Goal: Task Accomplishment & Management: Manage account settings

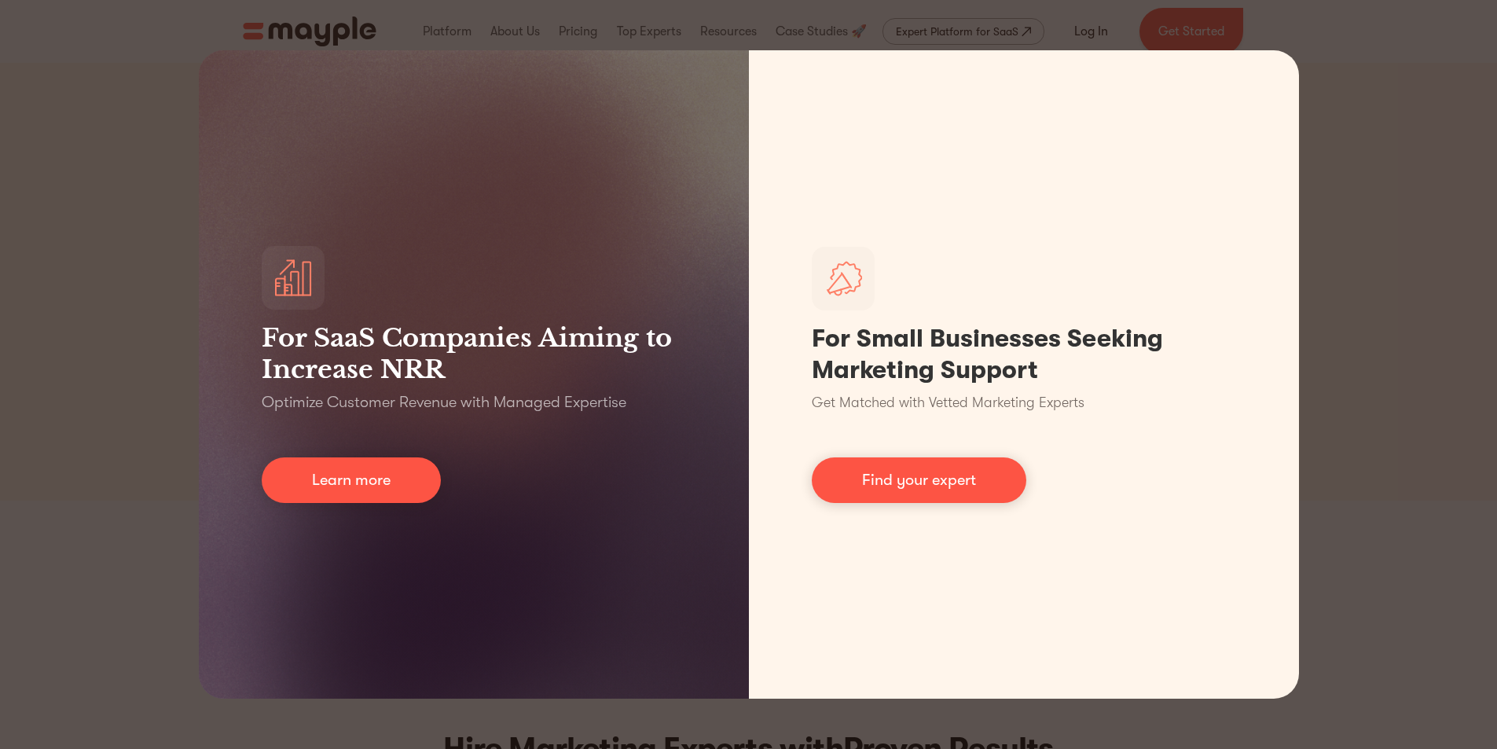
click at [1383, 29] on div "For SaaS Companies Aiming to Increase NRR Optimize Customer Revenue with Manage…" at bounding box center [748, 374] width 1497 height 749
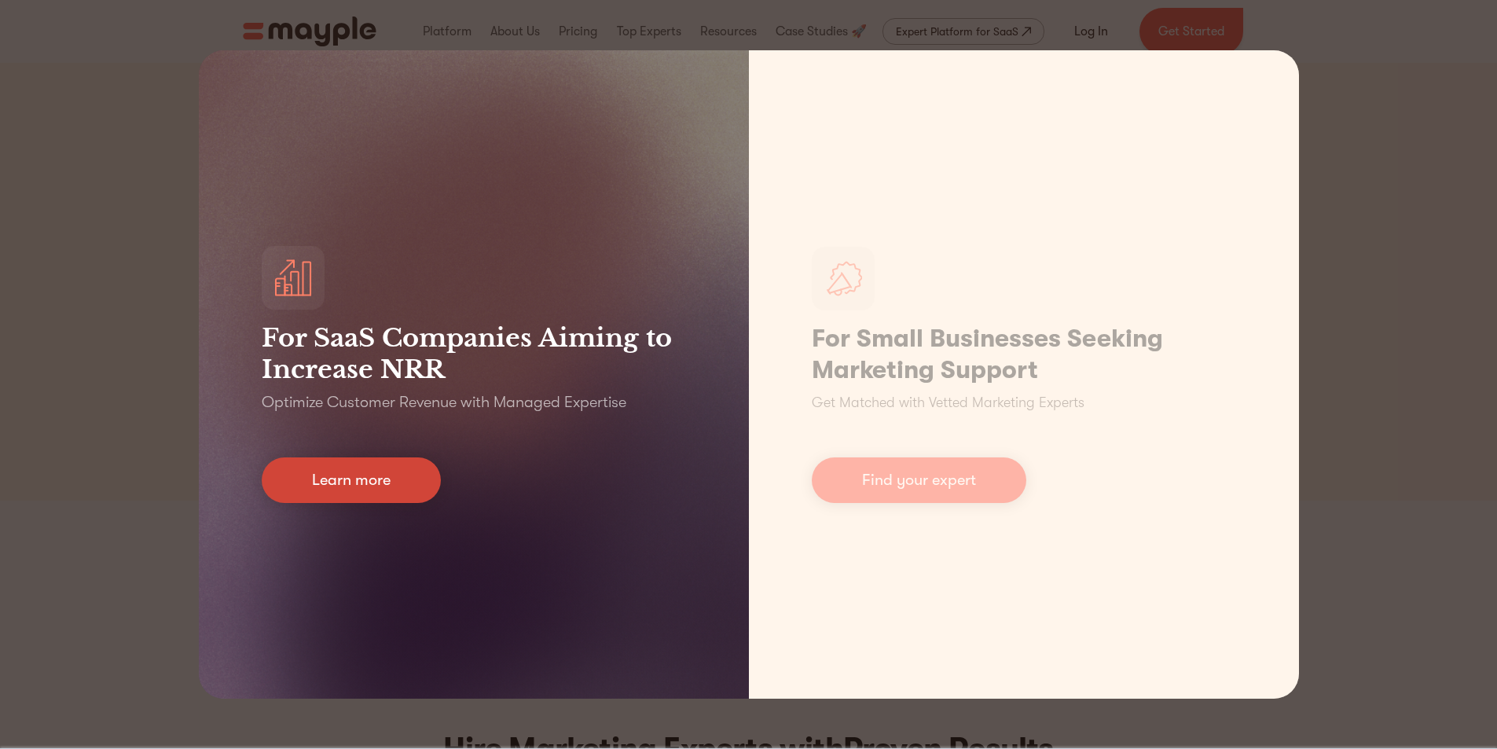
click at [310, 479] on link "Learn more" at bounding box center [351, 480] width 179 height 46
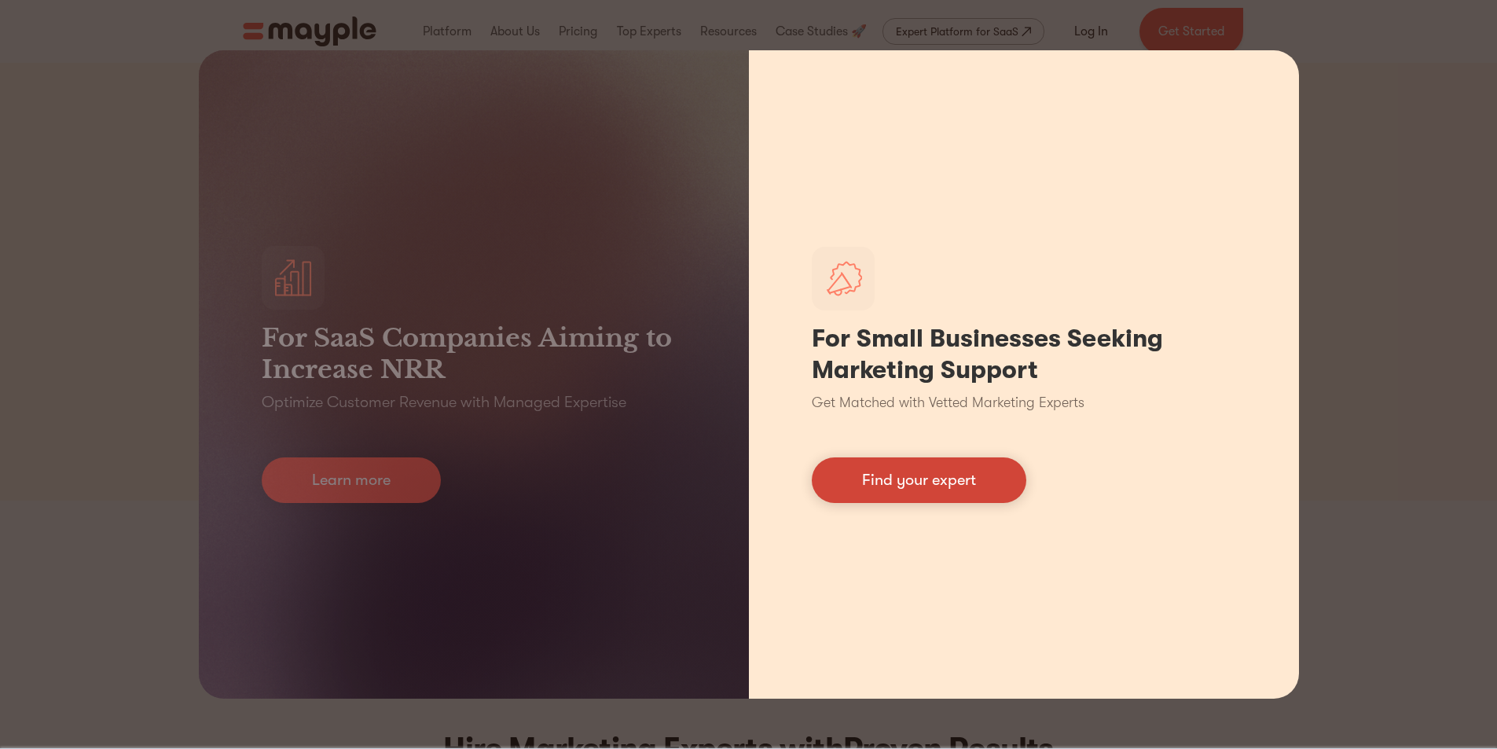
click at [920, 483] on link "Find your expert" at bounding box center [919, 480] width 215 height 46
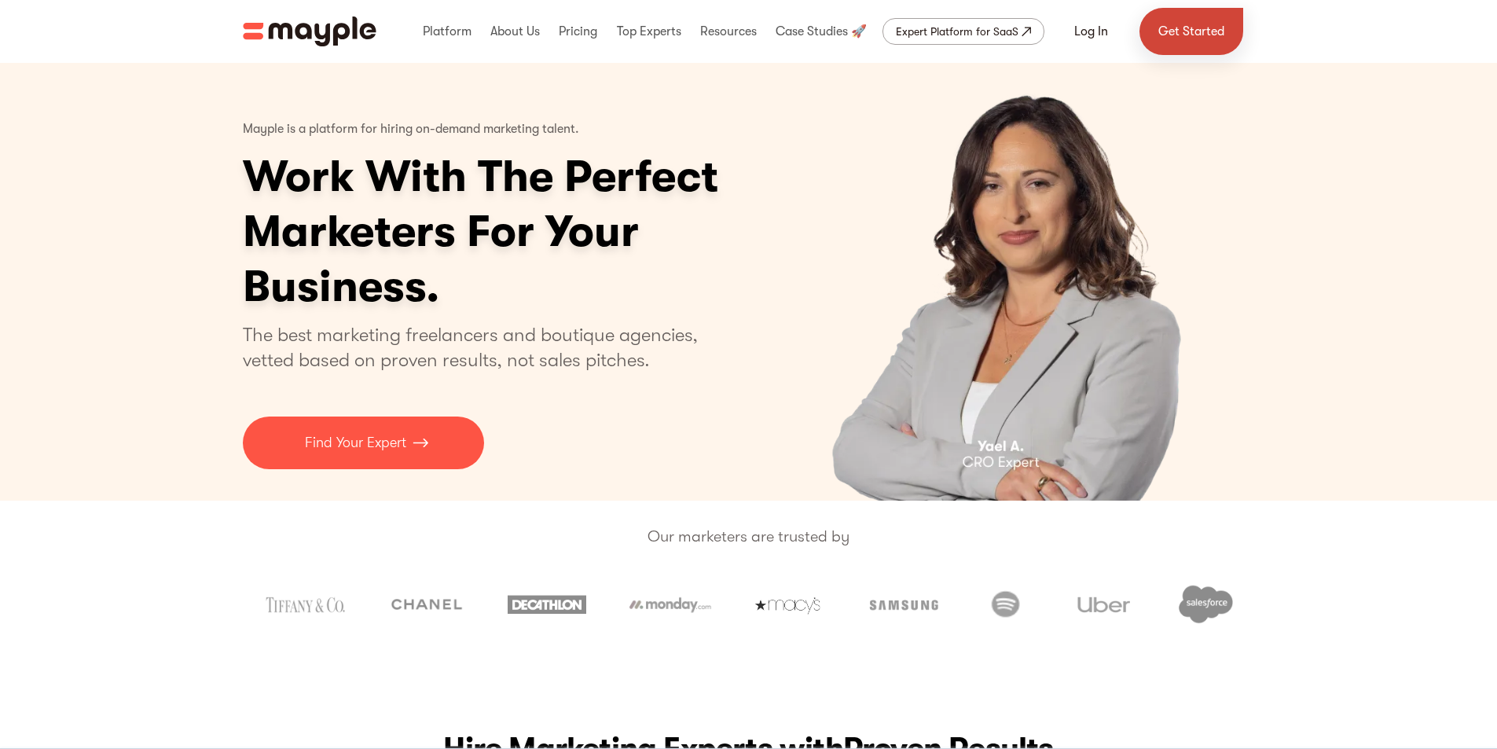
click at [1172, 28] on link "Get Started" at bounding box center [1192, 31] width 104 height 47
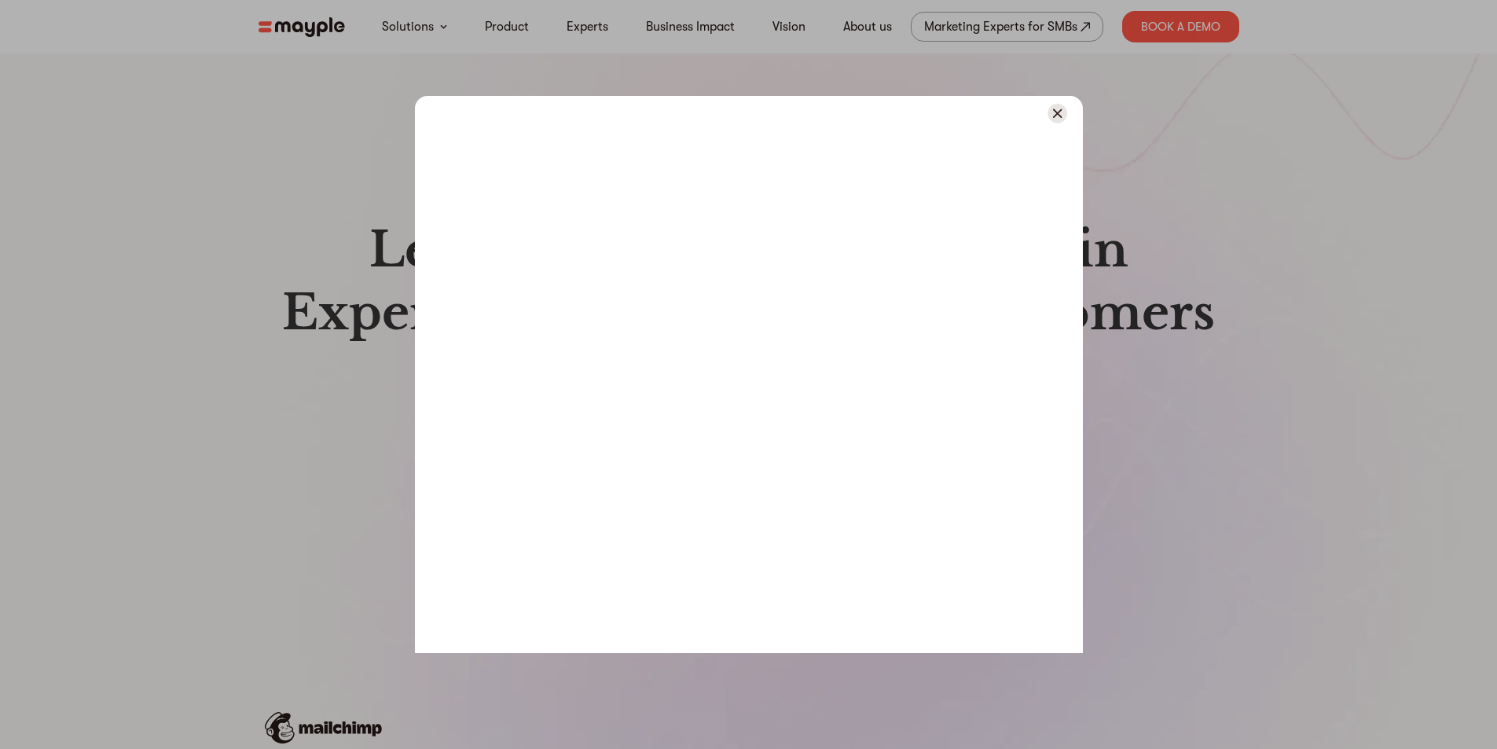
click at [1052, 111] on img at bounding box center [1058, 114] width 20 height 20
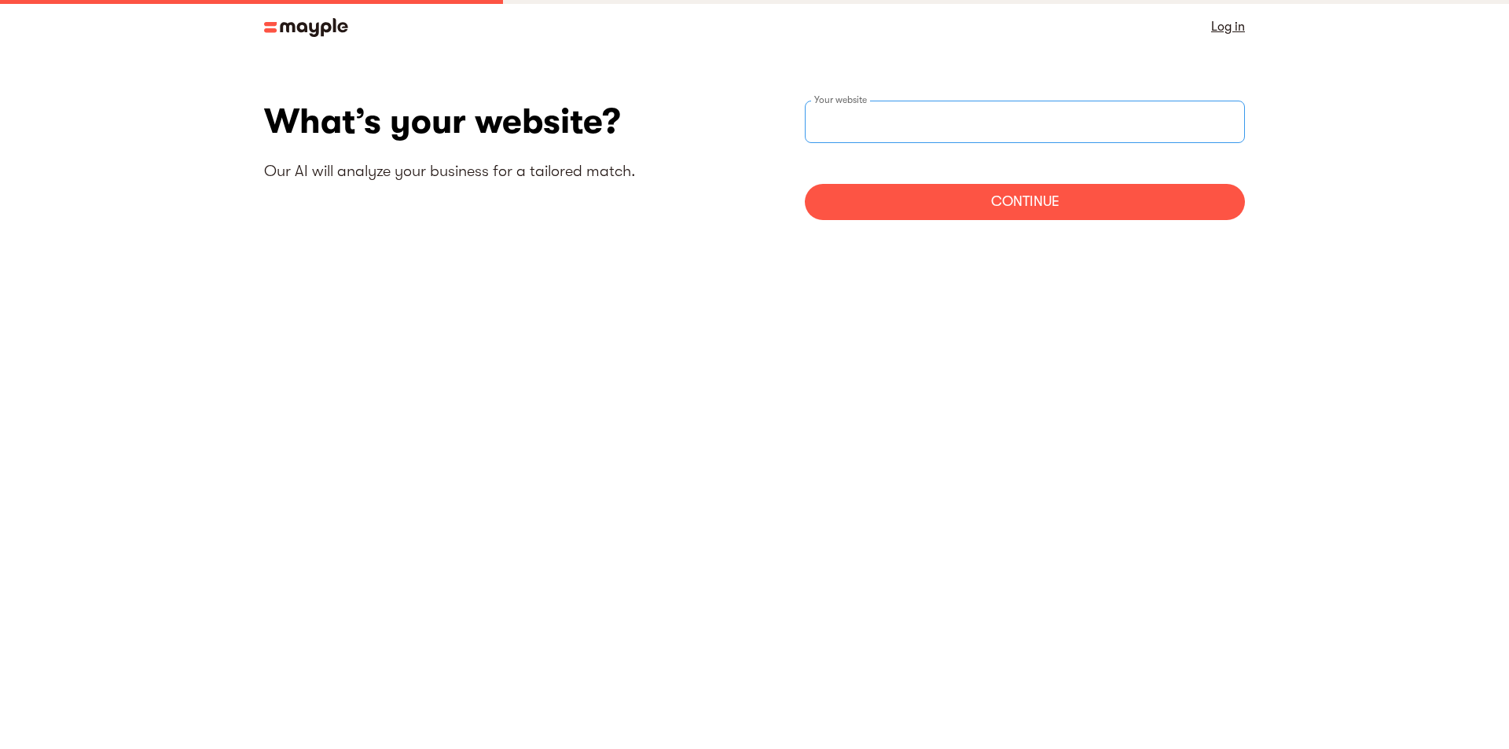
click at [1044, 115] on input "websiteStep" at bounding box center [1025, 122] width 440 height 42
click at [927, 122] on input "websiteStep" at bounding box center [1025, 122] width 440 height 42
paste input "National Institute of Beauty"
type input "https://National Institute of Beauty"
click at [964, 195] on div "Continue" at bounding box center [1025, 202] width 440 height 36
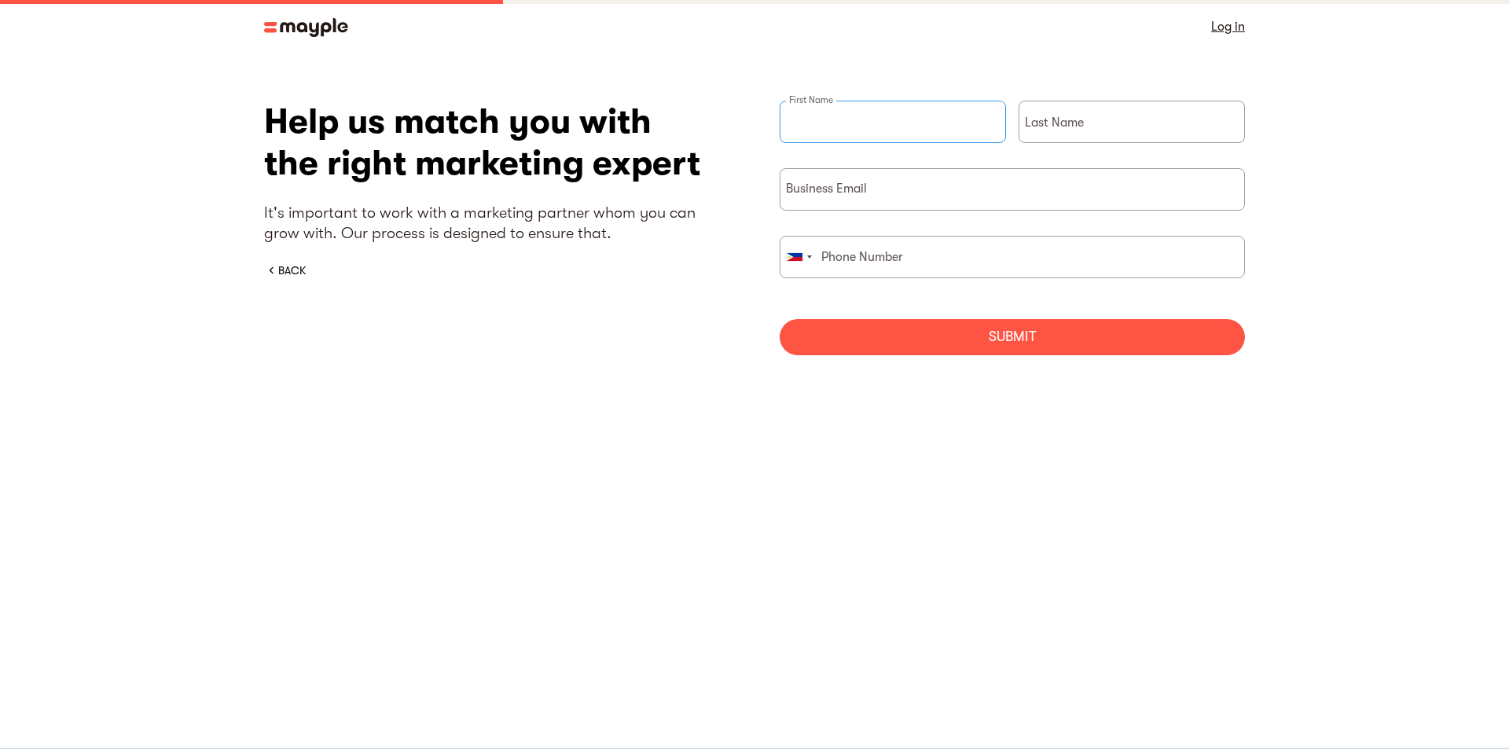
click at [854, 127] on input "briefForm" at bounding box center [893, 122] width 226 height 42
type input "Martin"
click at [1105, 115] on input "briefForm" at bounding box center [1132, 122] width 226 height 42
type input "Harrington"
click at [945, 202] on input "briefForm" at bounding box center [1012, 189] width 465 height 42
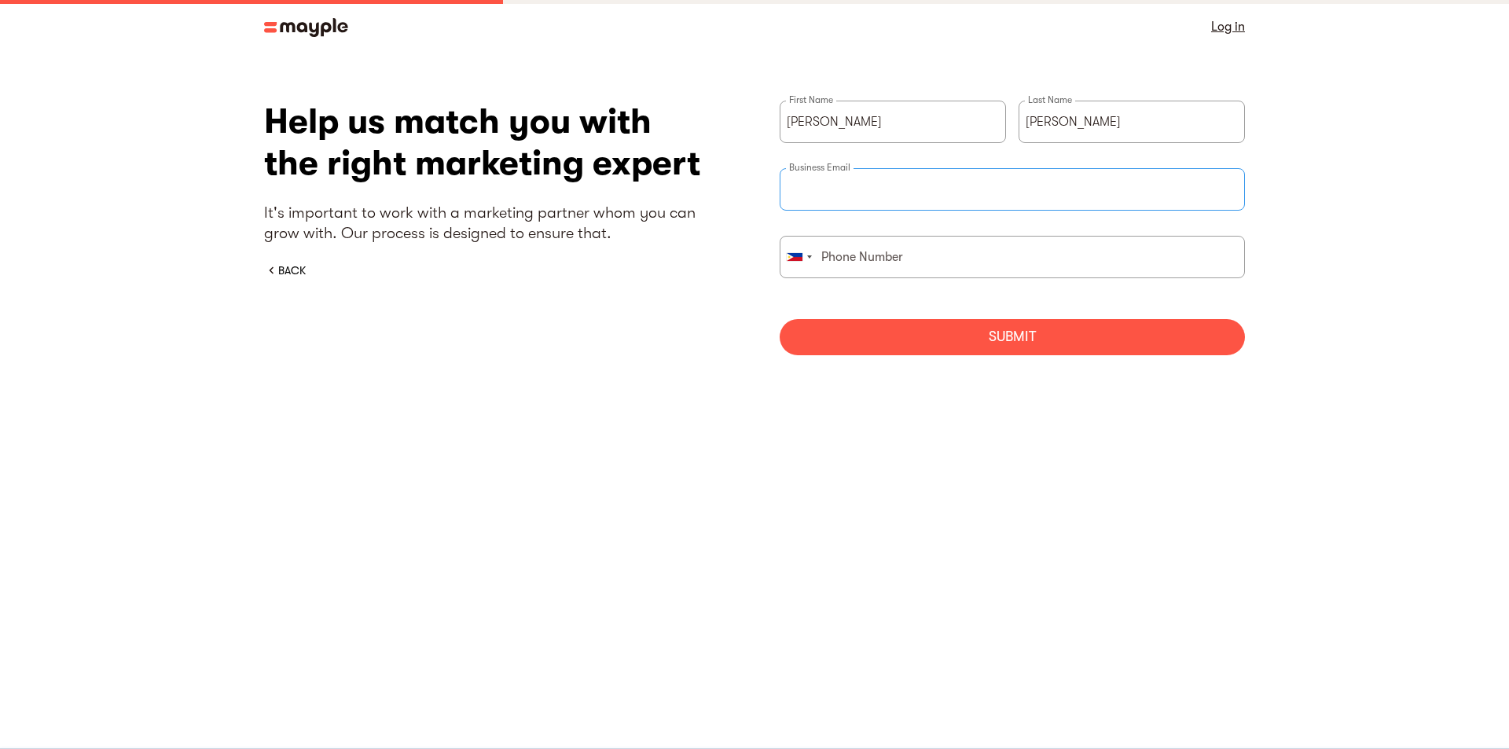
paste input "[EMAIL_ADDRESS][DOMAIN_NAME]"
type input "[EMAIL_ADDRESS][DOMAIN_NAME]"
click at [862, 262] on input "briefForm" at bounding box center [1012, 257] width 465 height 42
click at [778, 262] on div "Help us match you with the right marketing expert It's important to work with a…" at bounding box center [754, 234] width 981 height 266
click at [796, 256] on div "briefForm" at bounding box center [795, 257] width 16 height 8
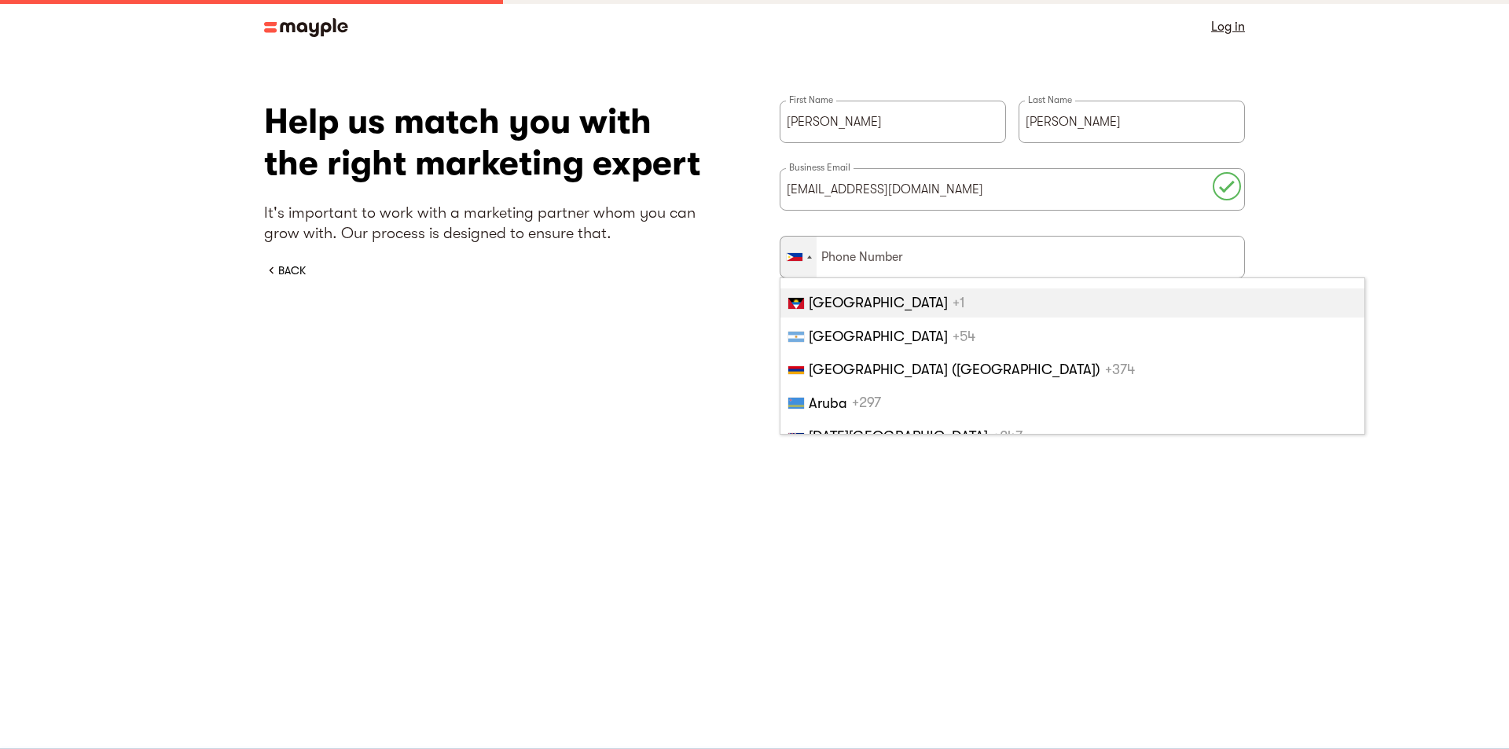
scroll to position [472, 0]
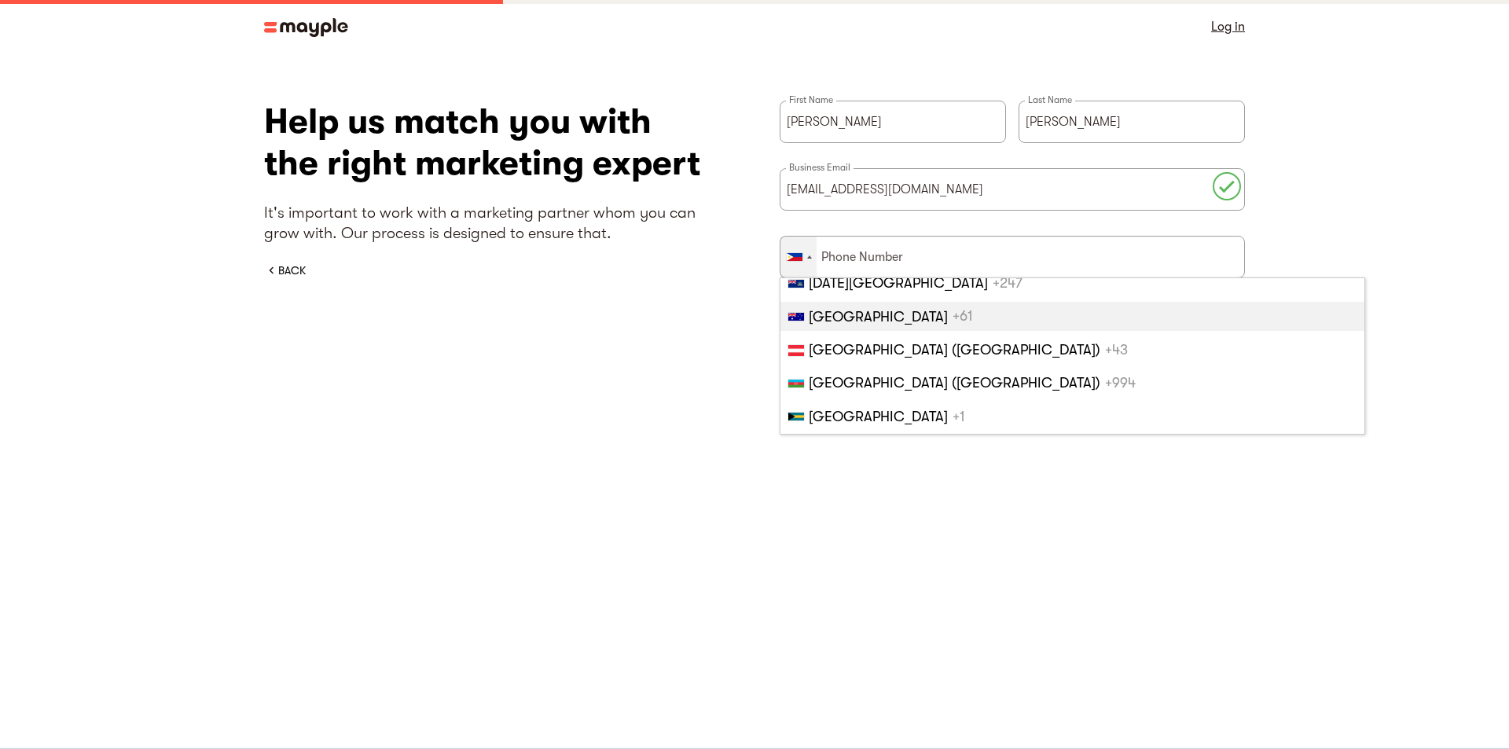
click at [861, 306] on li "Australia +61" at bounding box center [1072, 316] width 584 height 28
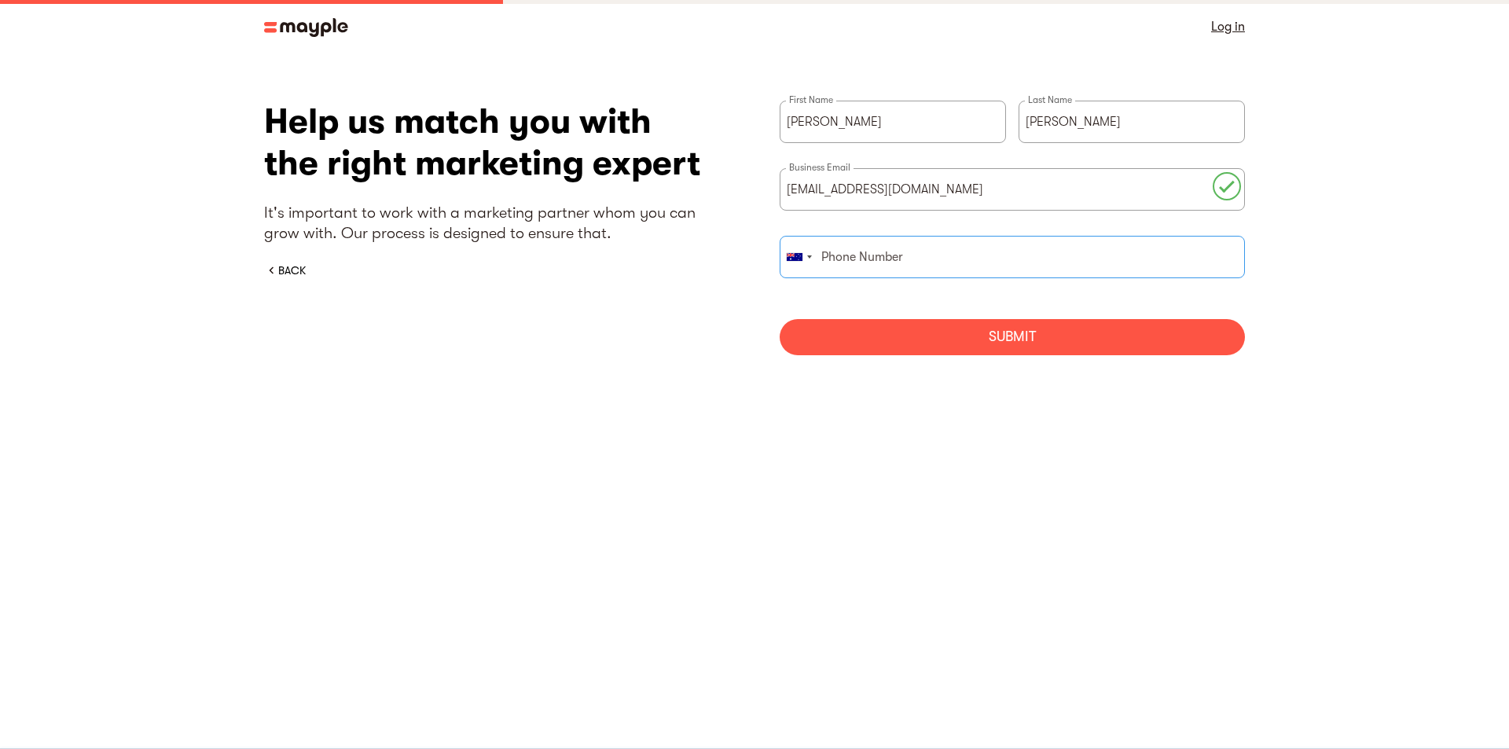
paste input "1300 461 992"
type input "1300 461 992"
click at [940, 327] on div "Submit" at bounding box center [1012, 337] width 465 height 36
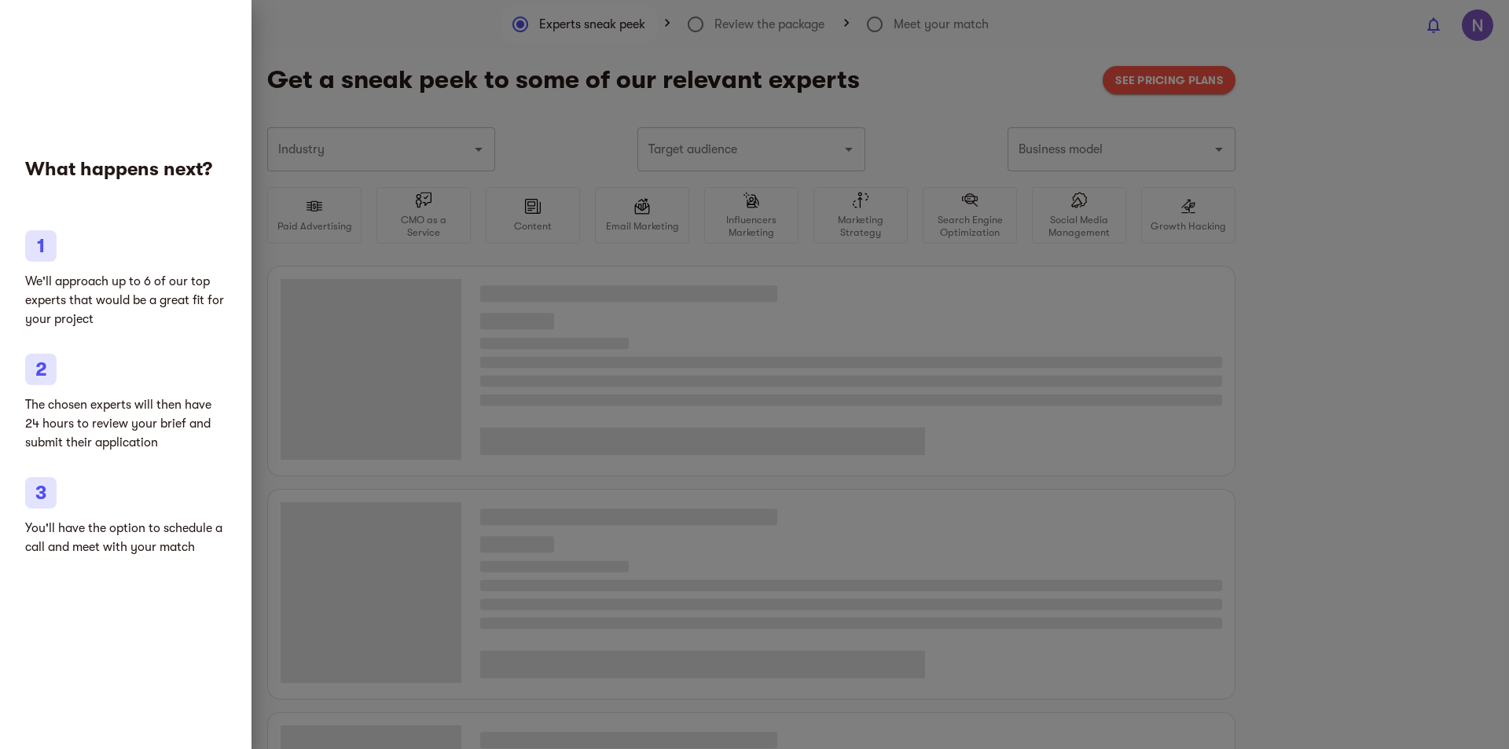
type input "Clothing and shoes"
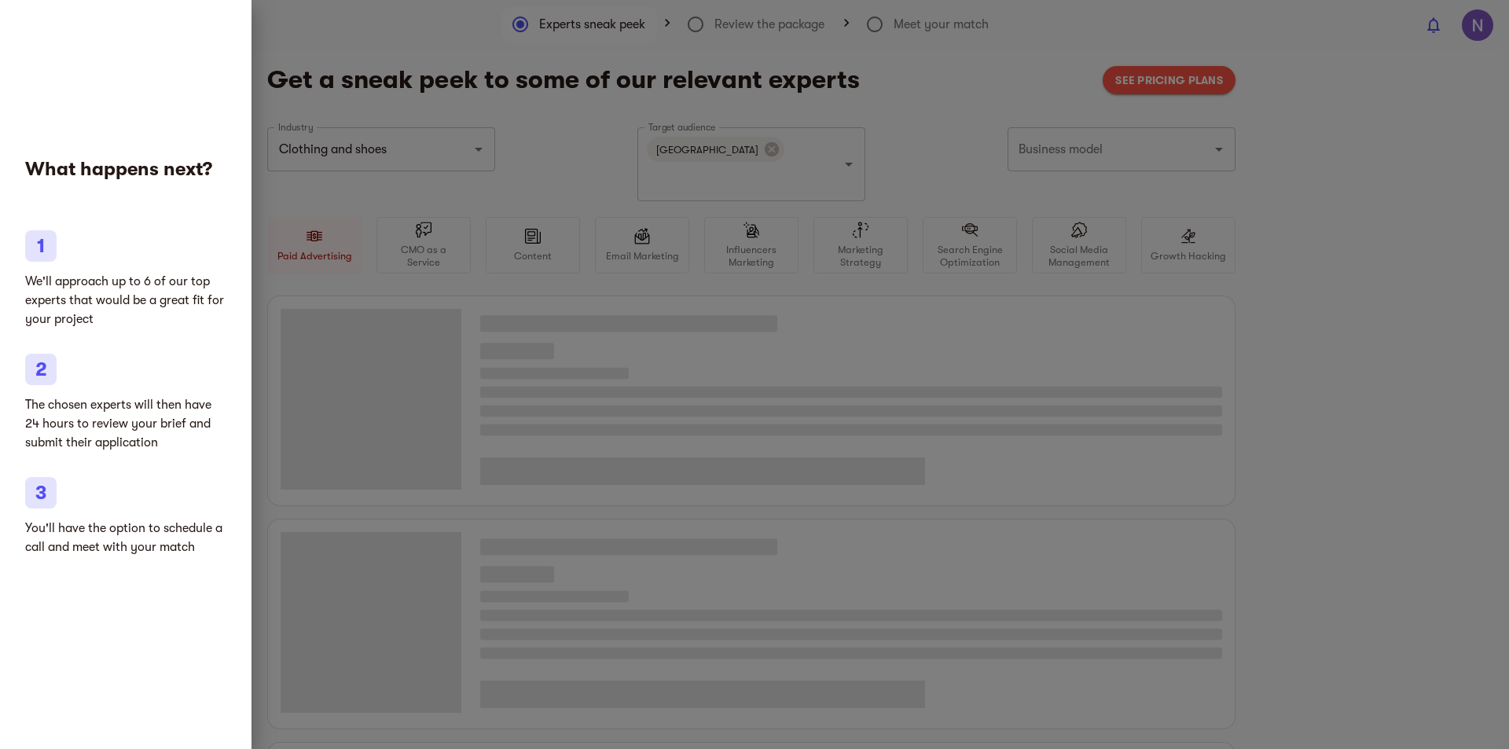
click at [418, 105] on div at bounding box center [754, 374] width 1509 height 749
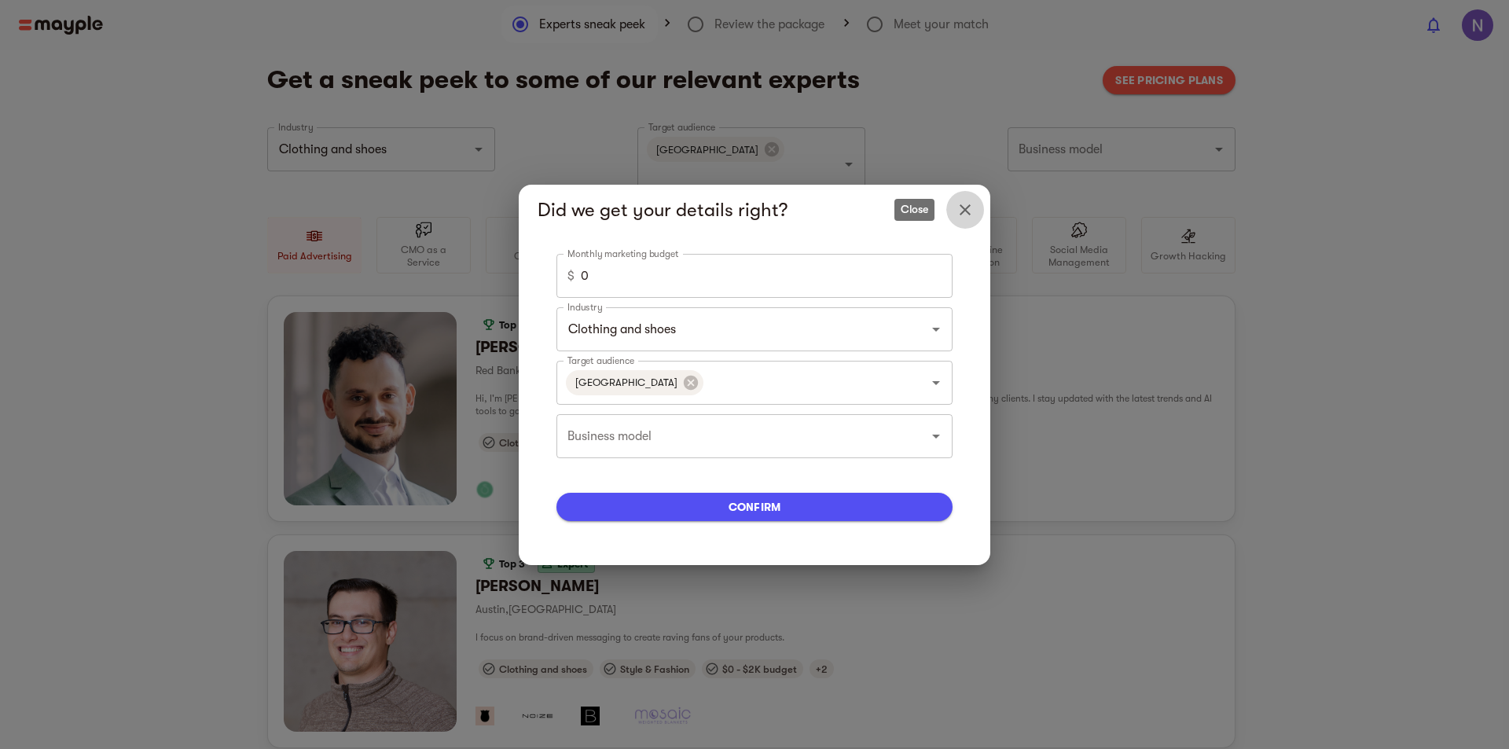
click at [967, 209] on icon "Close" at bounding box center [965, 209] width 19 height 19
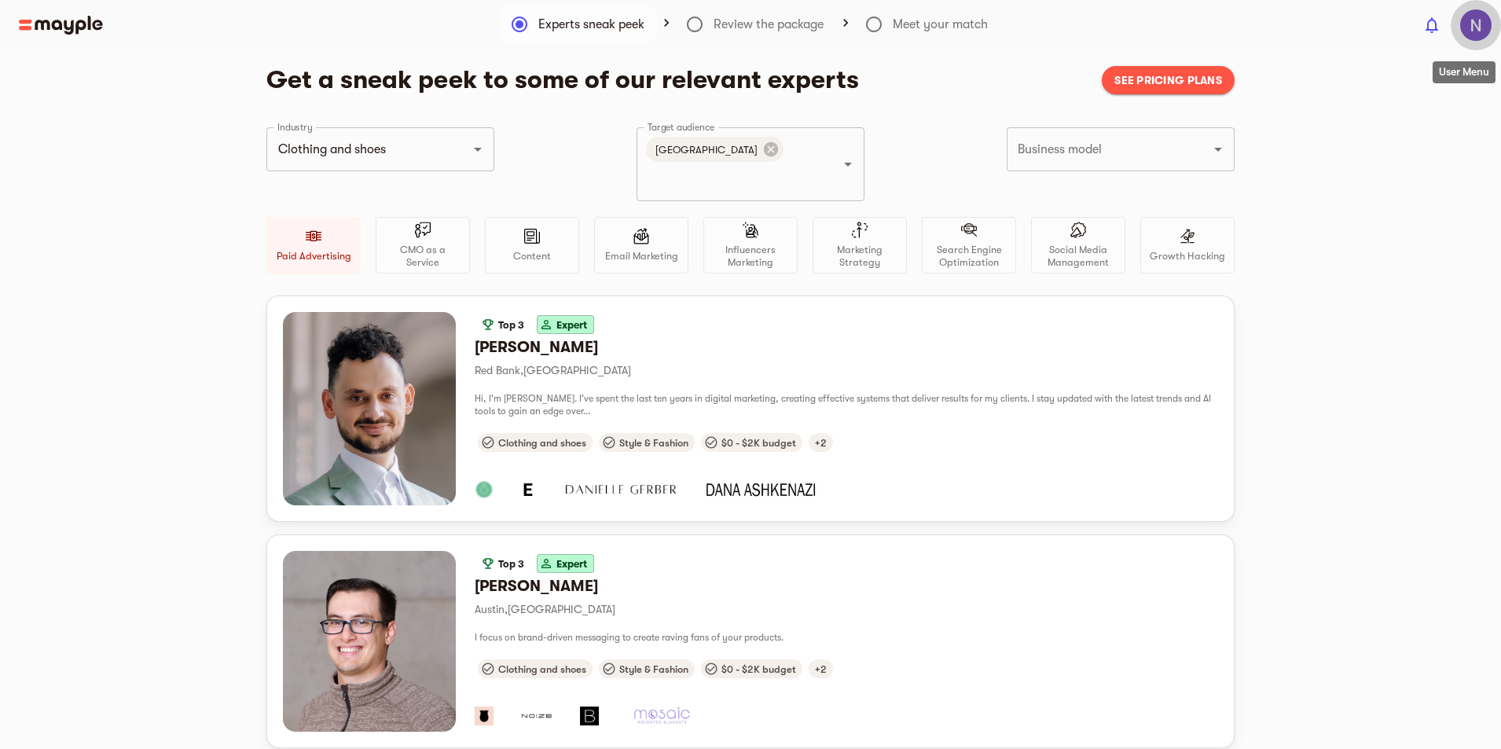
click at [1480, 24] on img "button" at bounding box center [1475, 24] width 31 height 31
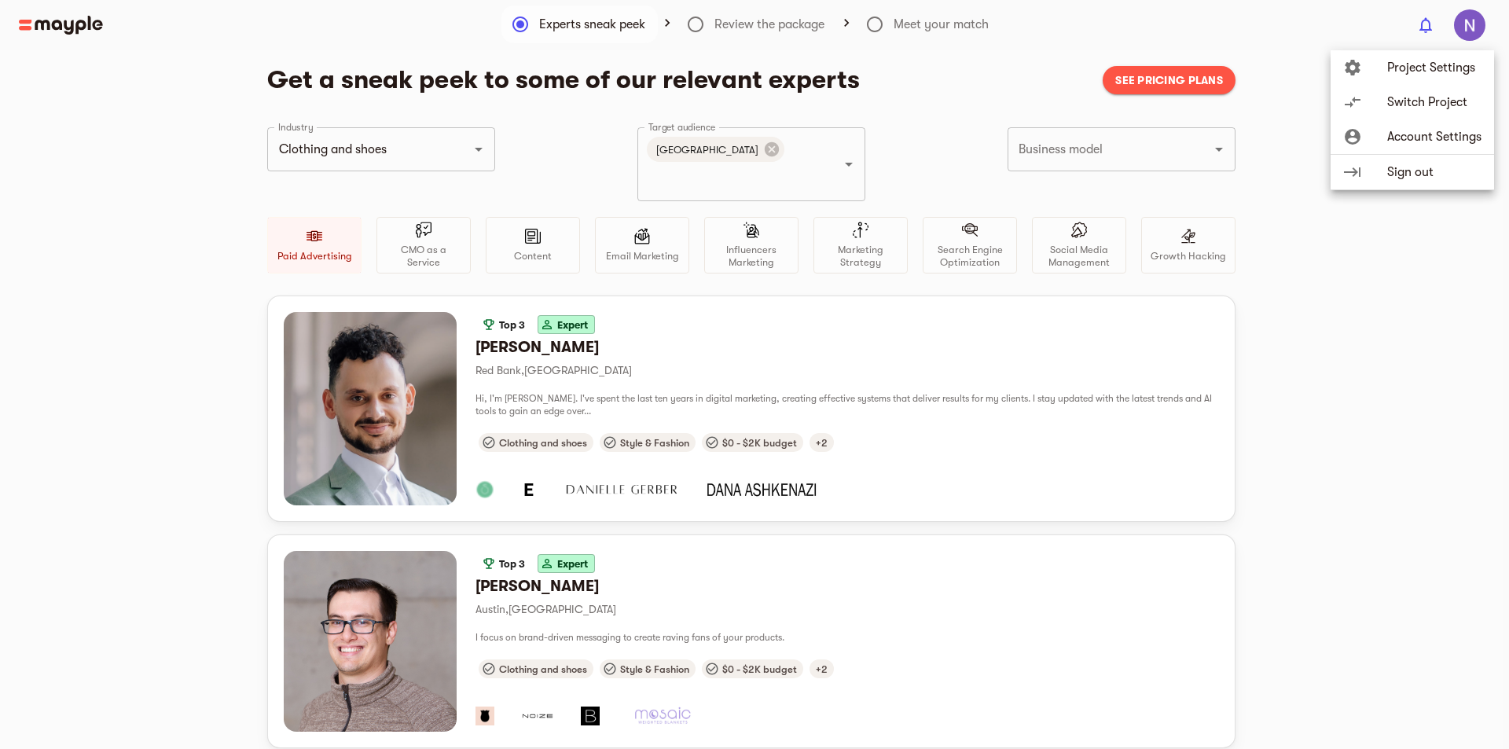
click at [1412, 134] on span "Account Settings" at bounding box center [1434, 136] width 94 height 19
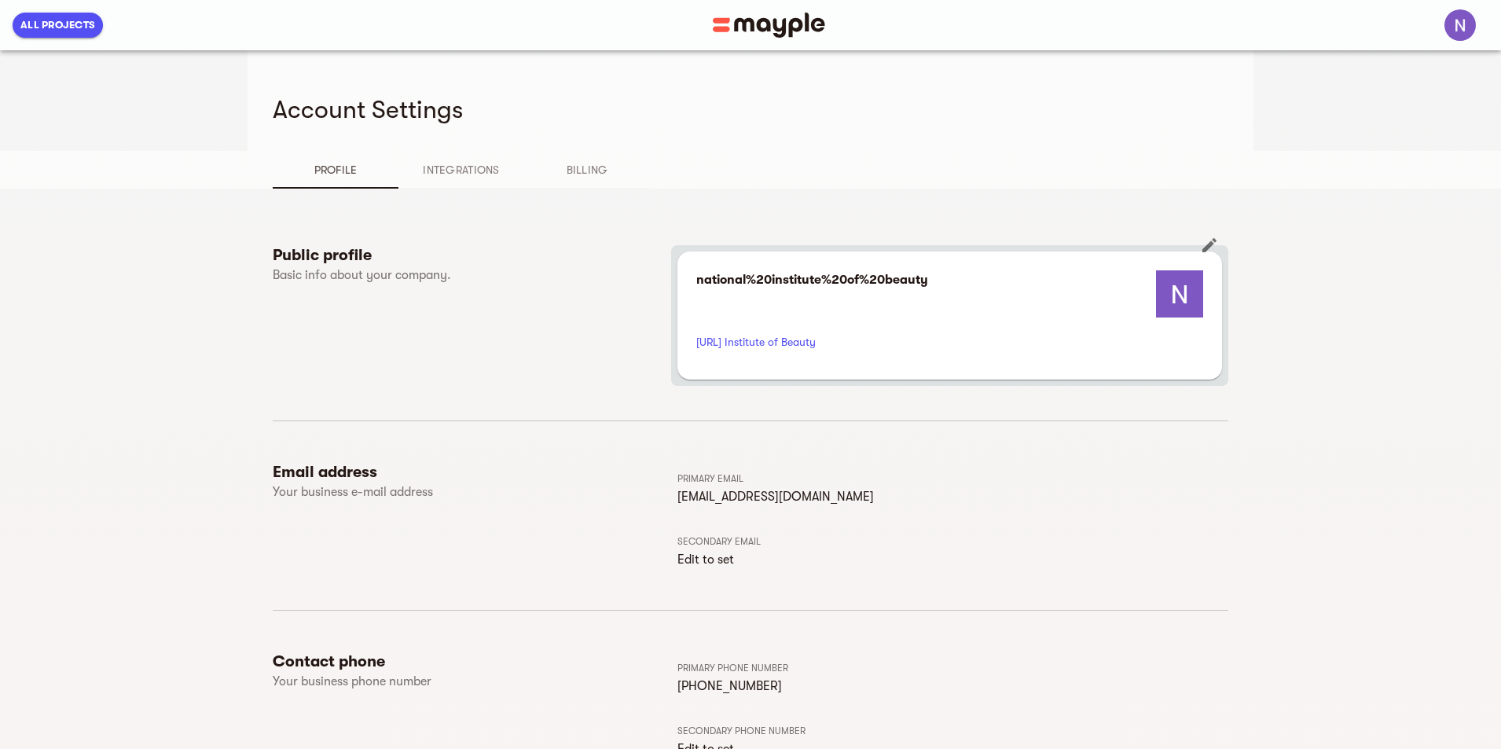
click at [1203, 294] on img at bounding box center [1179, 293] width 47 height 47
click at [1219, 236] on icon "button" at bounding box center [1209, 245] width 19 height 19
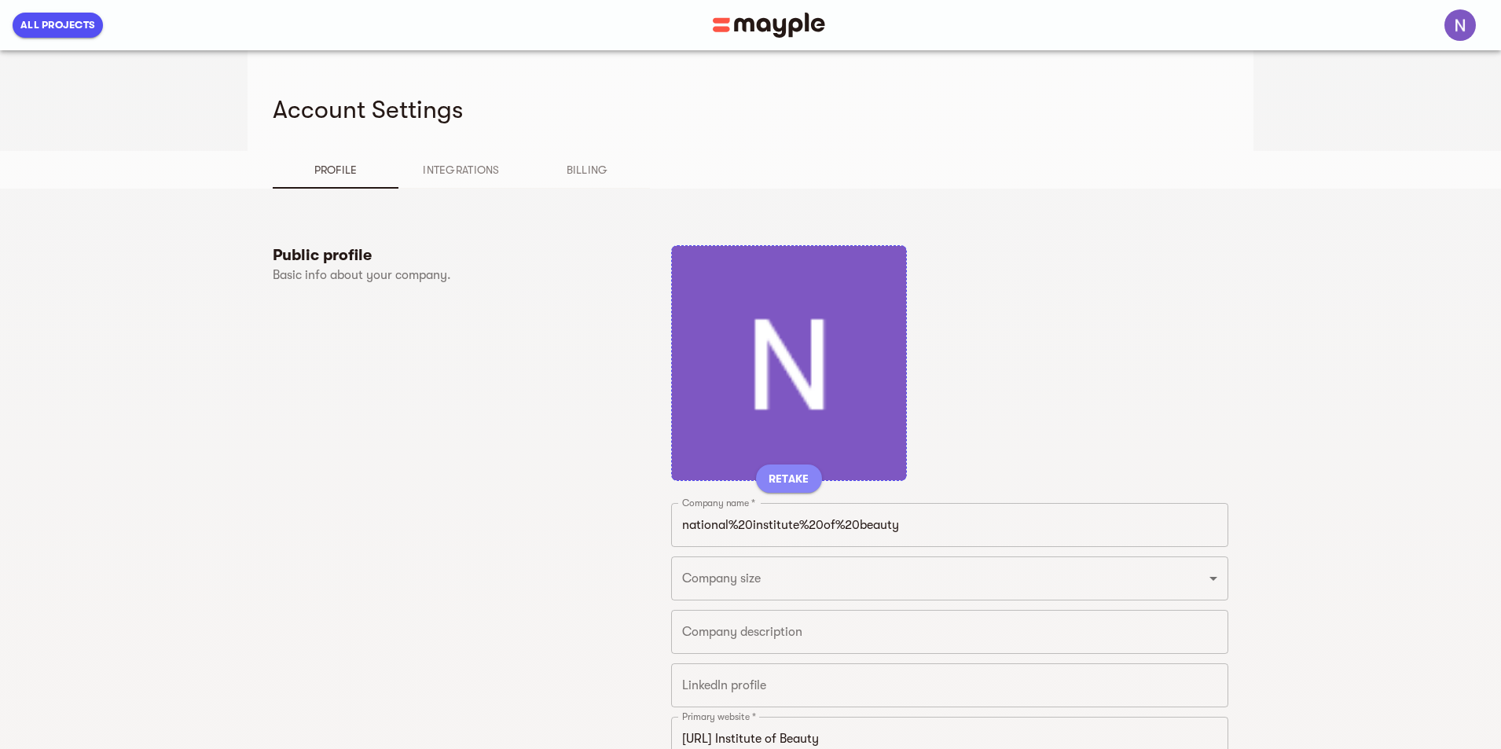
click at [769, 469] on span "RETAKE" at bounding box center [789, 478] width 41 height 19
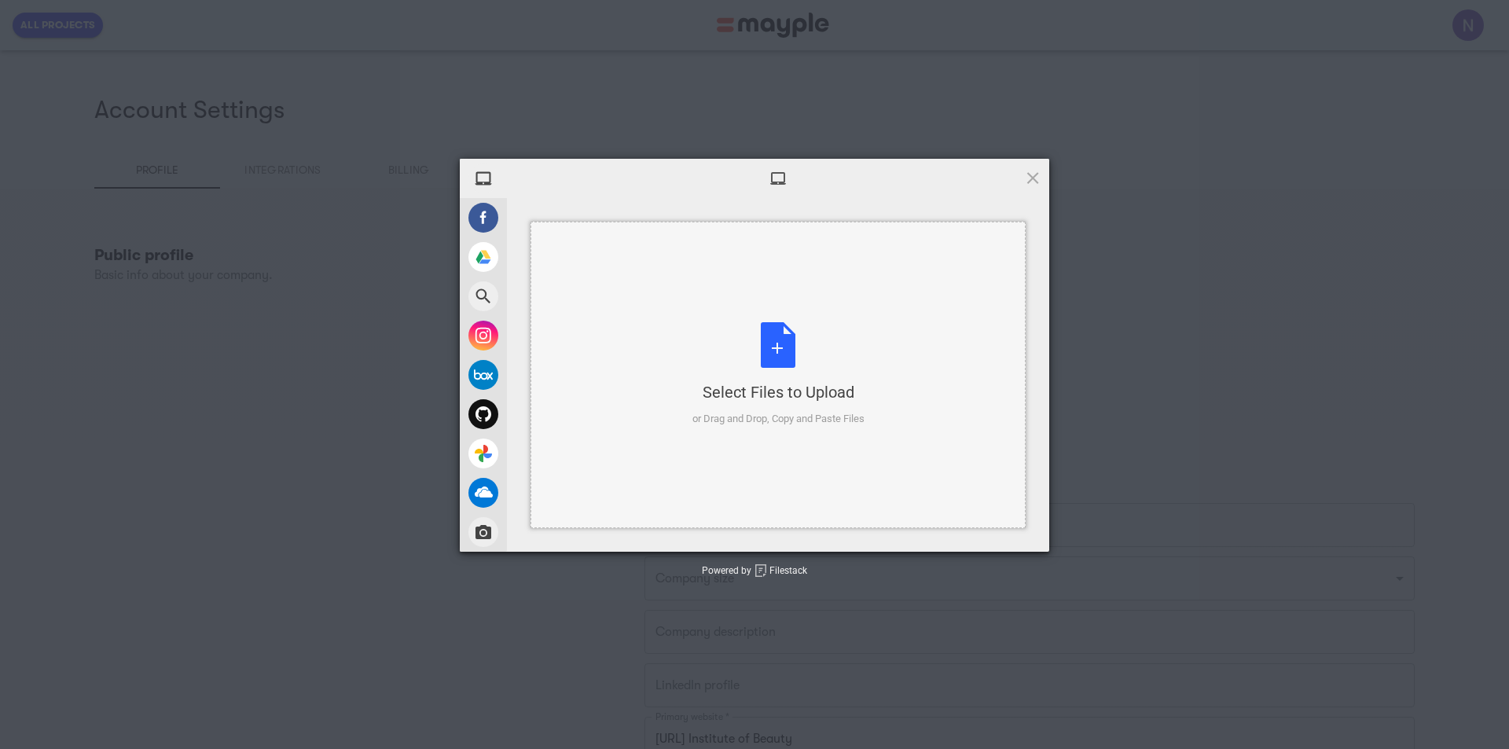
click at [769, 346] on div "Select Files to Upload or Drag and Drop, Copy and Paste Files" at bounding box center [778, 374] width 172 height 105
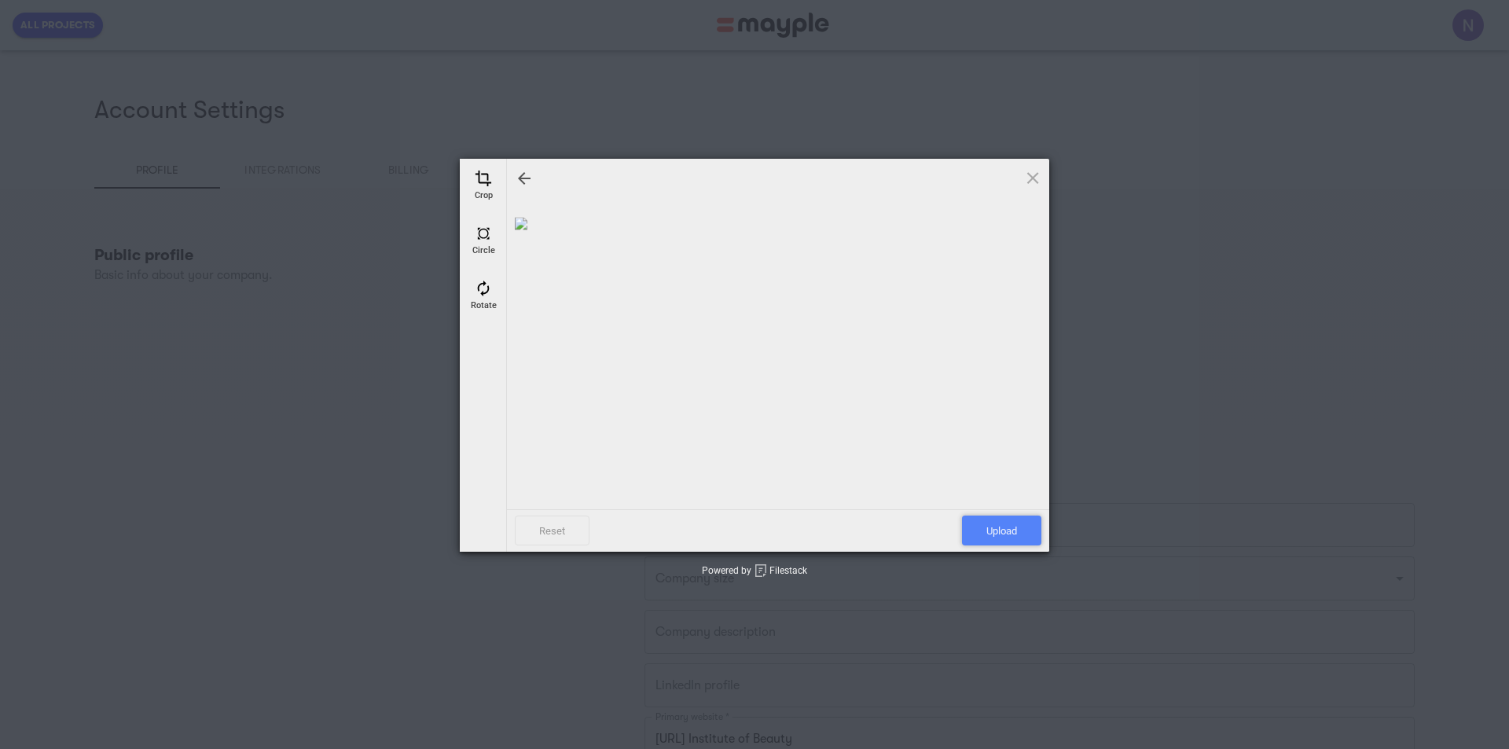
click at [1000, 532] on span "Upload" at bounding box center [1001, 531] width 79 height 30
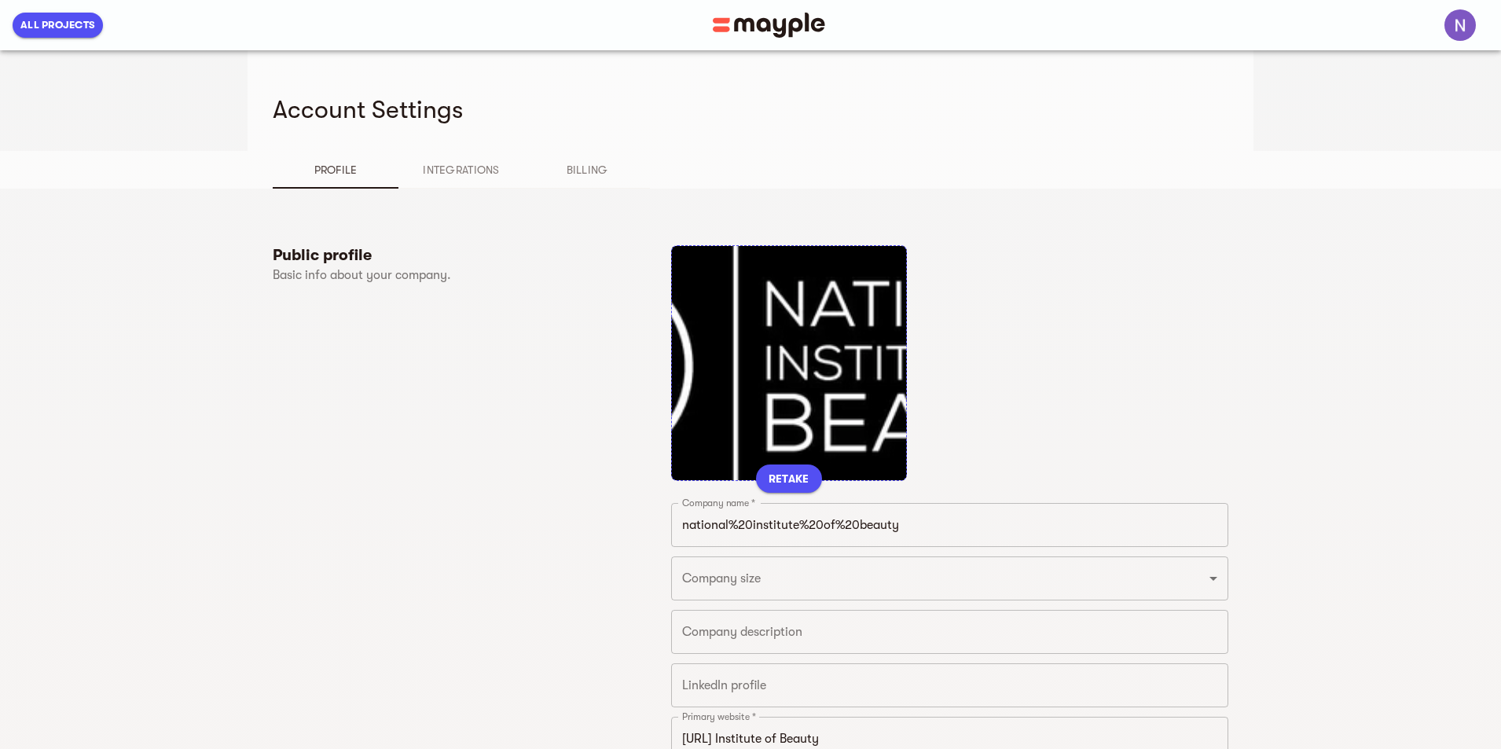
click at [773, 464] on div "RETAKE" at bounding box center [789, 363] width 236 height 236
click at [772, 469] on span "RETAKE" at bounding box center [789, 478] width 41 height 19
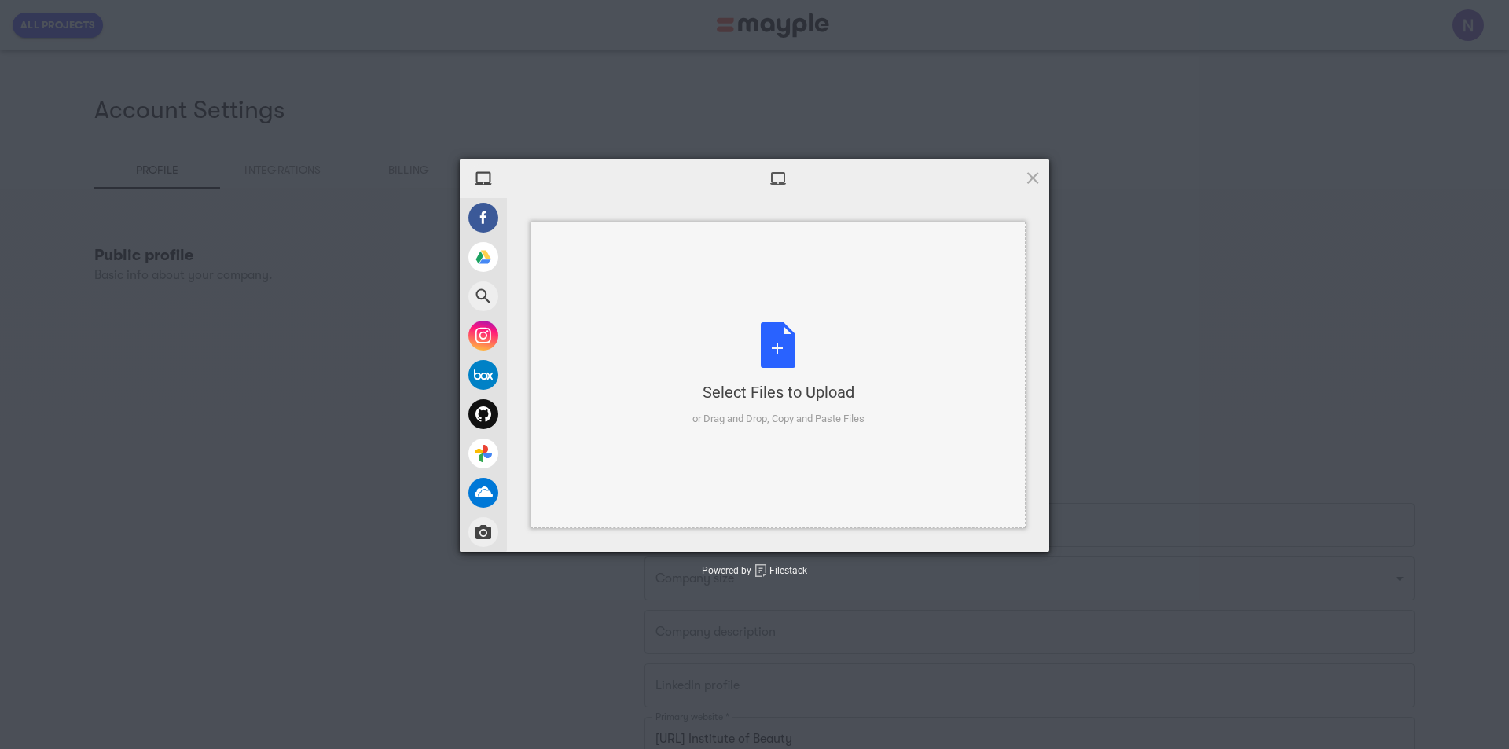
click at [779, 356] on div "Select Files to Upload or Drag and Drop, Copy and Paste Files" at bounding box center [778, 374] width 172 height 105
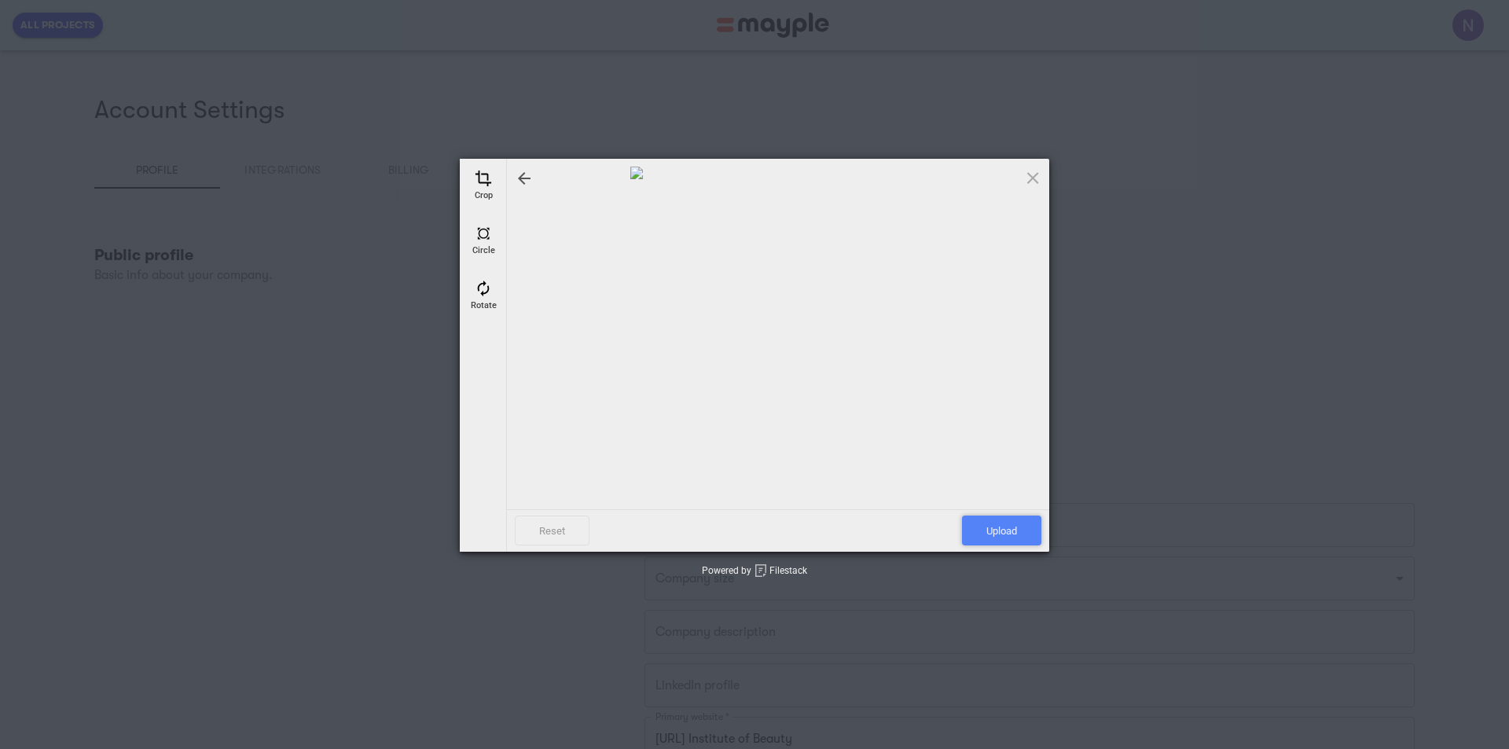
click at [988, 524] on span "Upload" at bounding box center [1001, 531] width 79 height 30
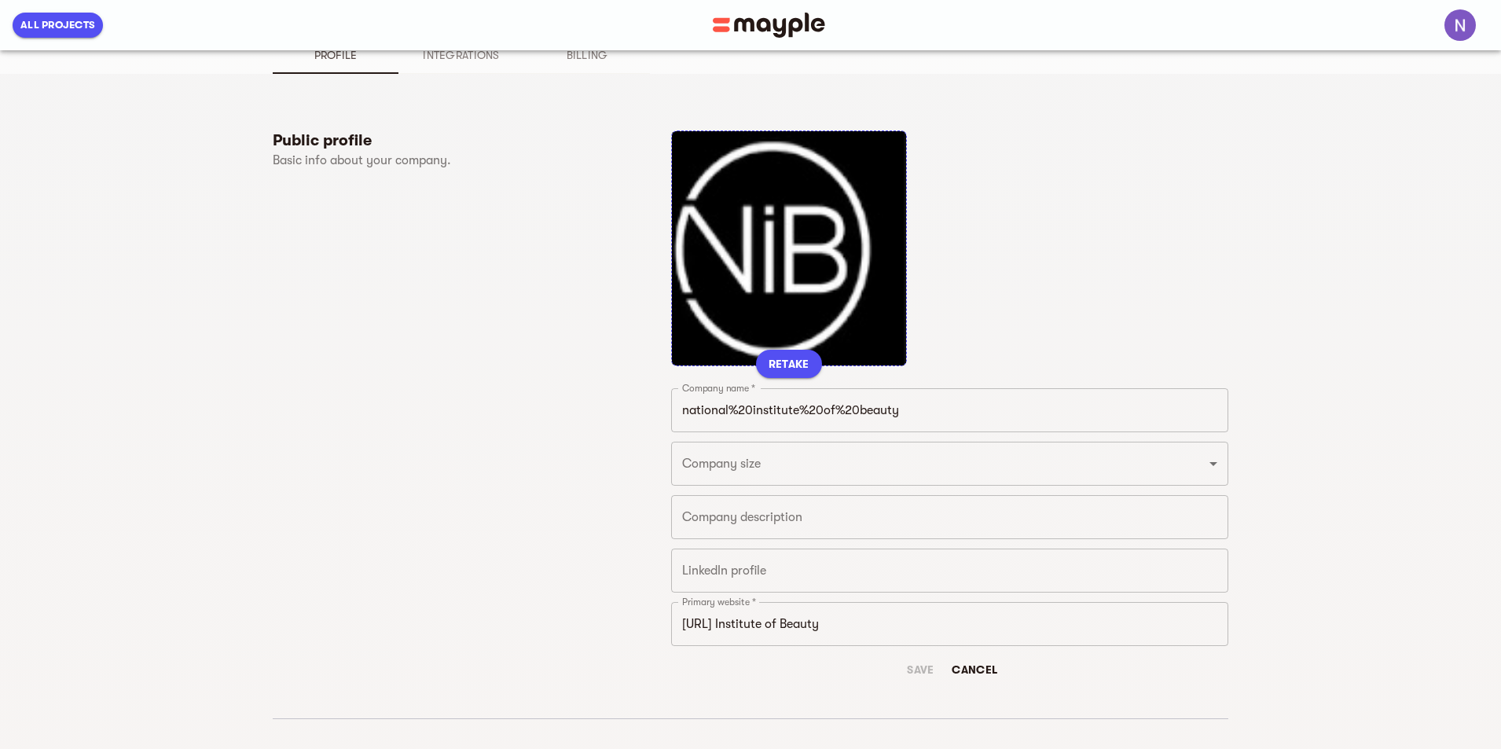
scroll to position [236, 0]
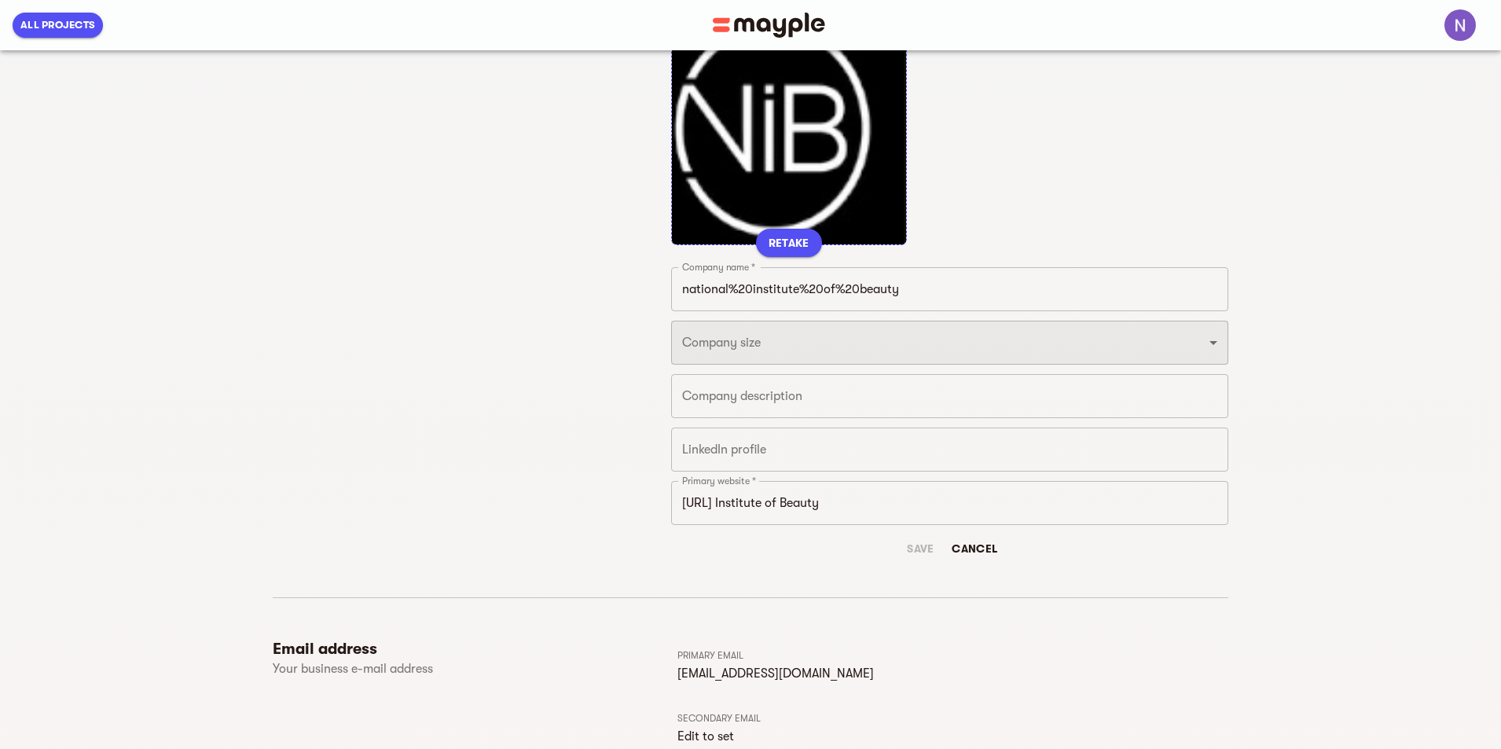
click at [768, 343] on select "Just 1 From 2 to 5 From 6 to 10 From 11 to 25 From 26 to 49 From 50 to 199 From…" at bounding box center [949, 343] width 557 height 44
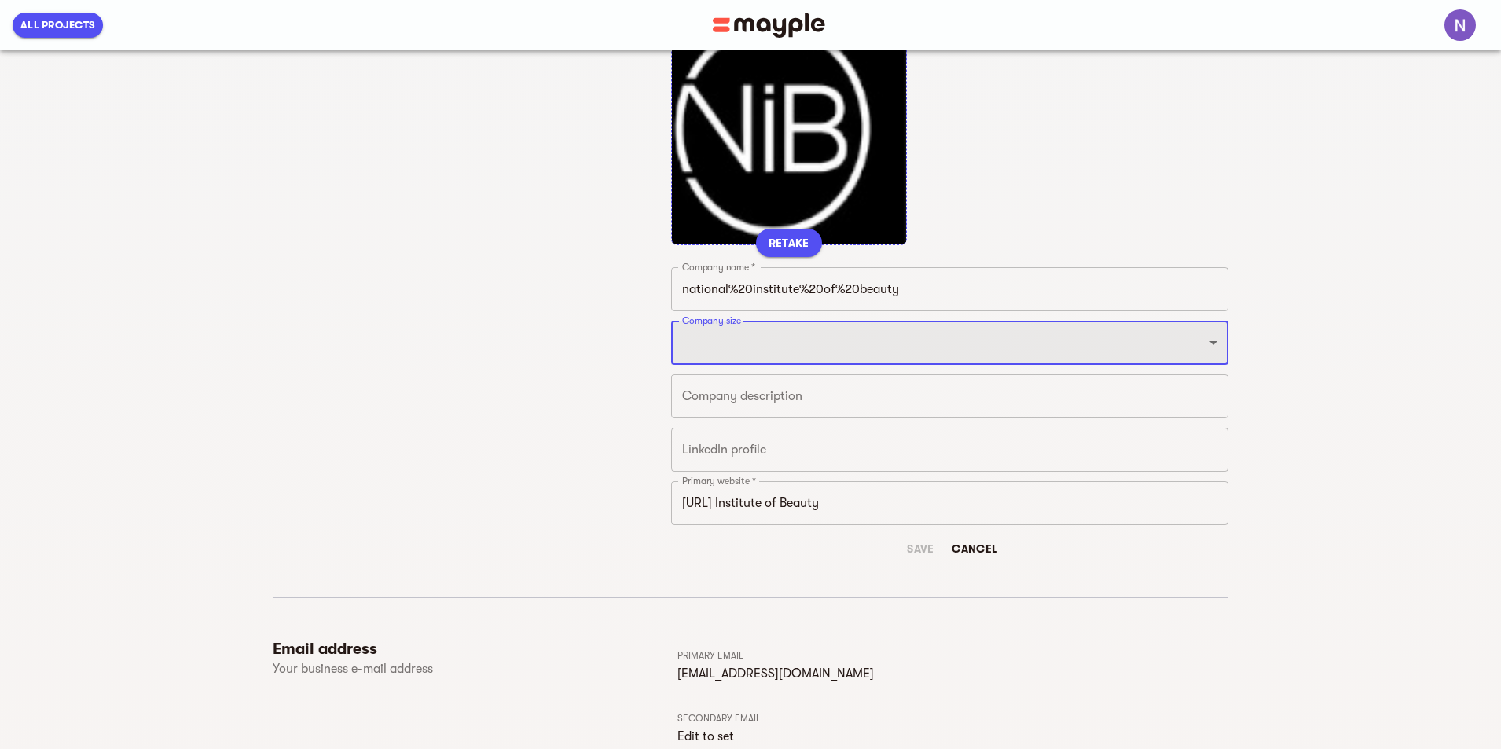
select select "FROM_11_TO_25"
click at [671, 321] on select "Just 1 From 2 to 5 From 6 to 10 From 11 to 25 From 26 to 49 From 50 to 199 From…" at bounding box center [949, 343] width 557 height 44
click at [775, 402] on textarea at bounding box center [949, 396] width 535 height 15
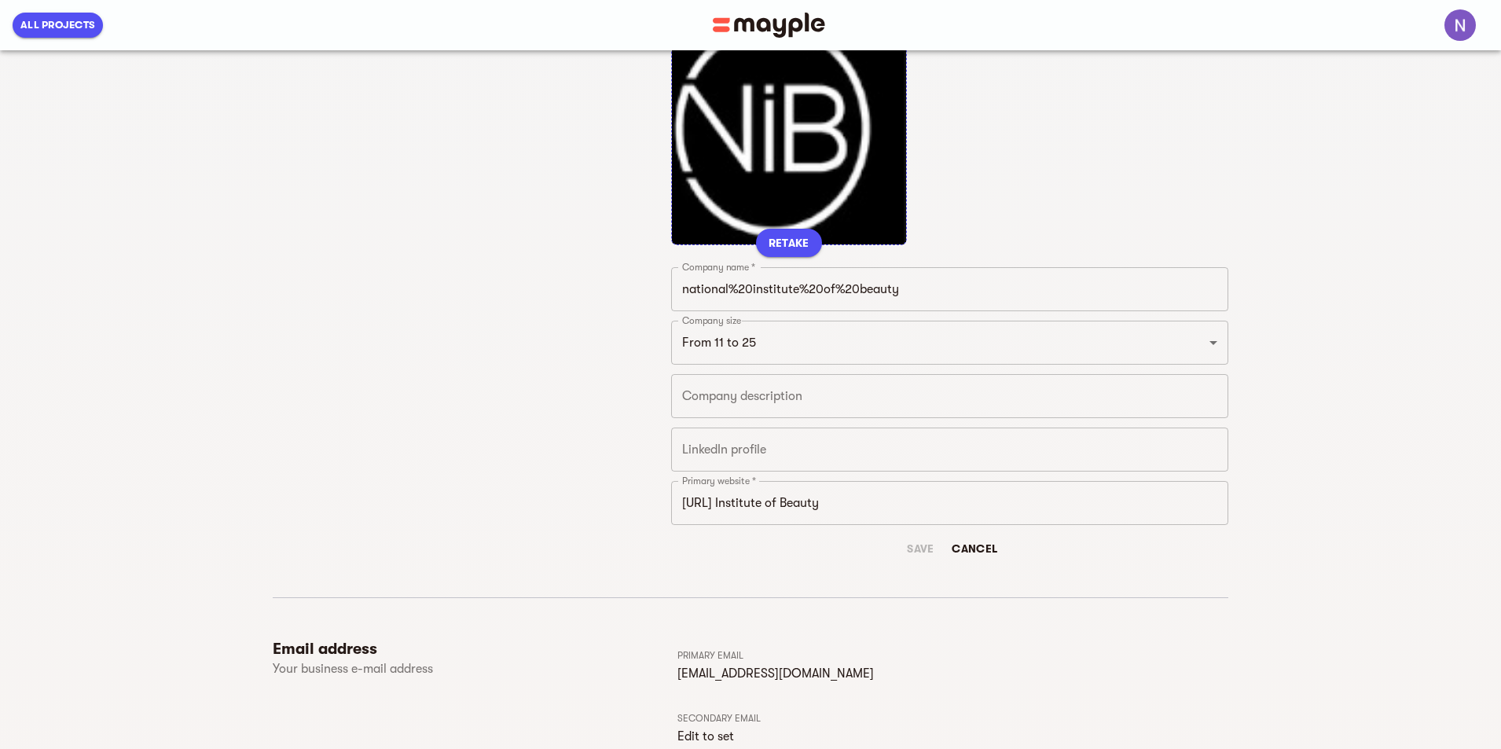
click at [835, 398] on textarea at bounding box center [949, 396] width 535 height 15
paste textarea "The National Institute of Beauty (NIB) is a leading educator in the beauty indu…"
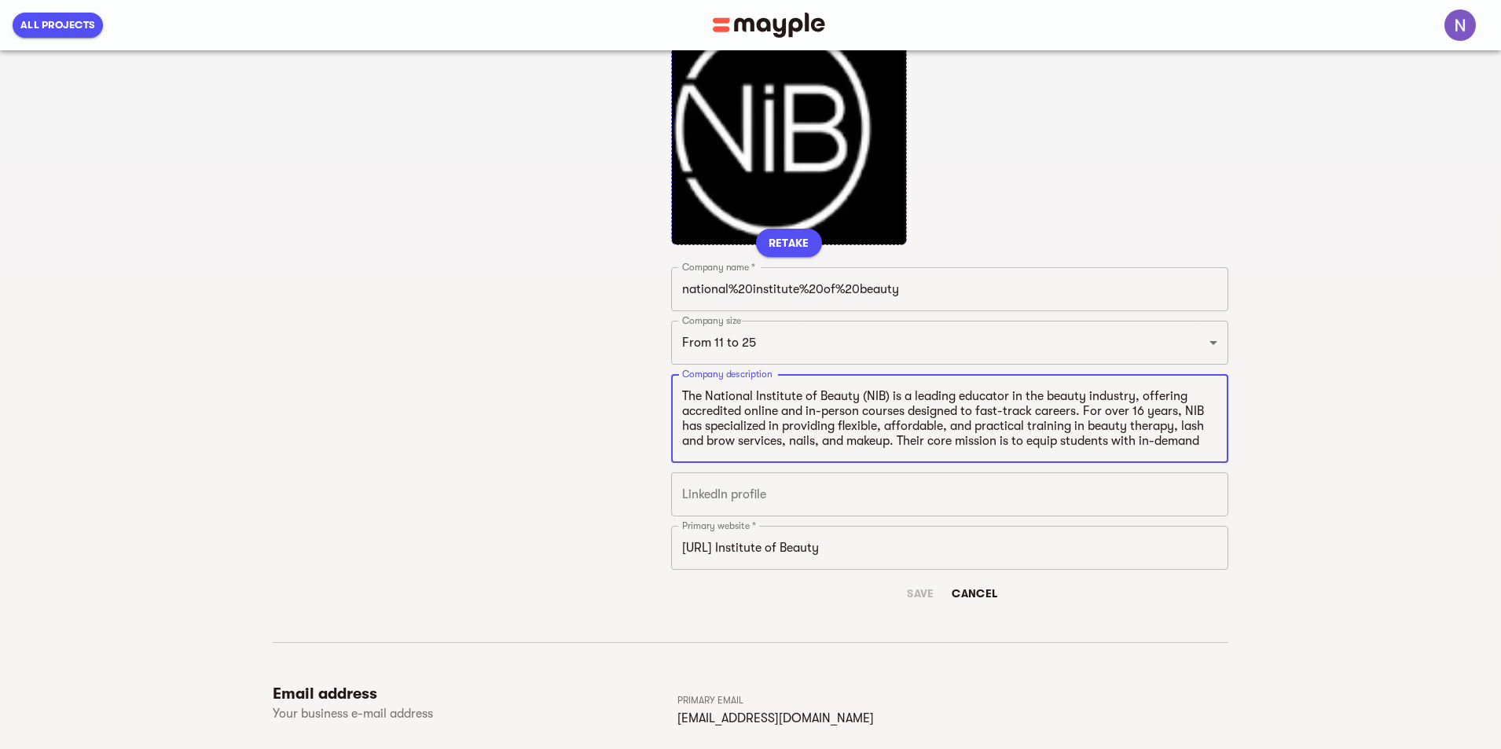
type textarea "The National Institute of Beauty (NIB) is a leading educator in the beauty indu…"
click at [815, 498] on input "text" at bounding box center [949, 494] width 557 height 44
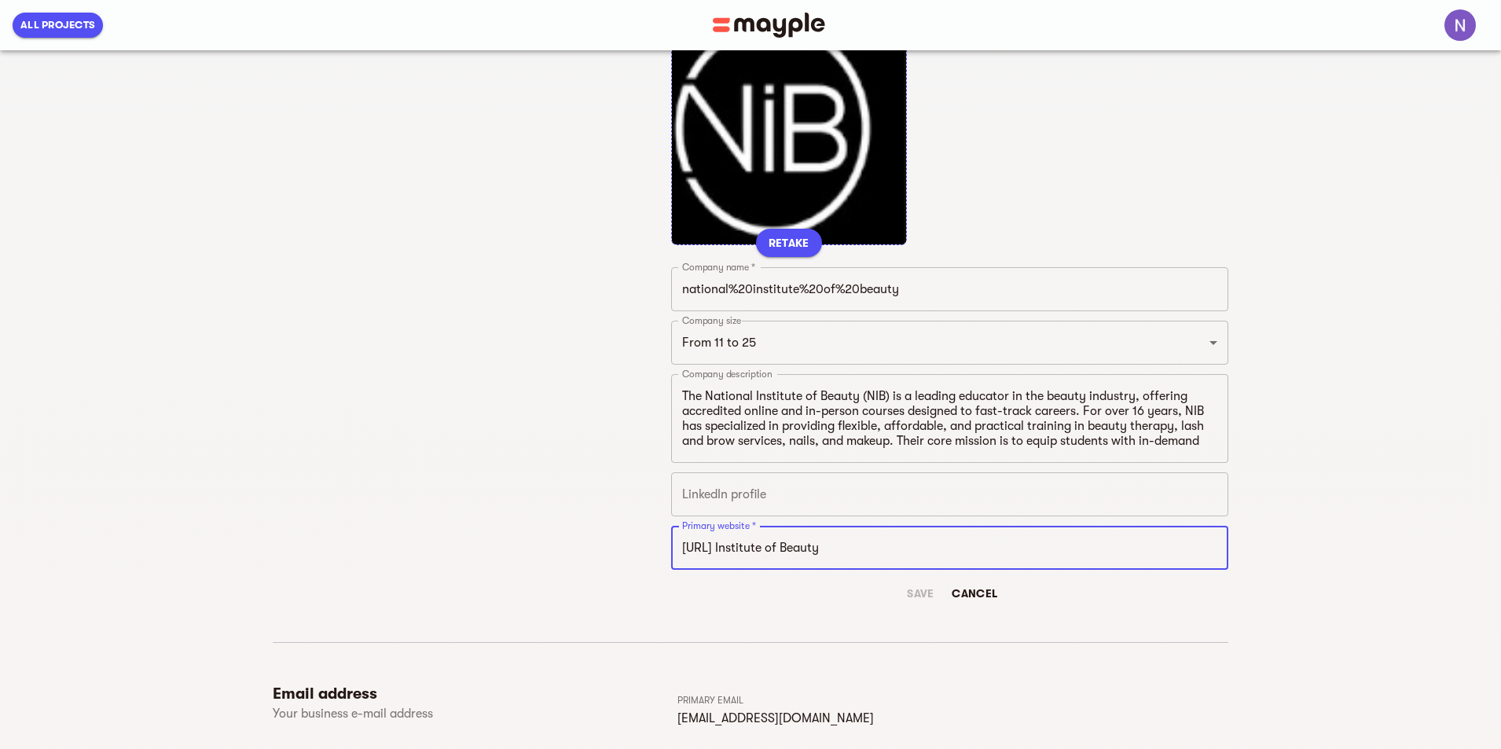
click at [830, 537] on input "https://National Institute of Beauty" at bounding box center [949, 548] width 557 height 44
paste input "www.nib.edu.au/"
type input "[URL][DOMAIN_NAME]"
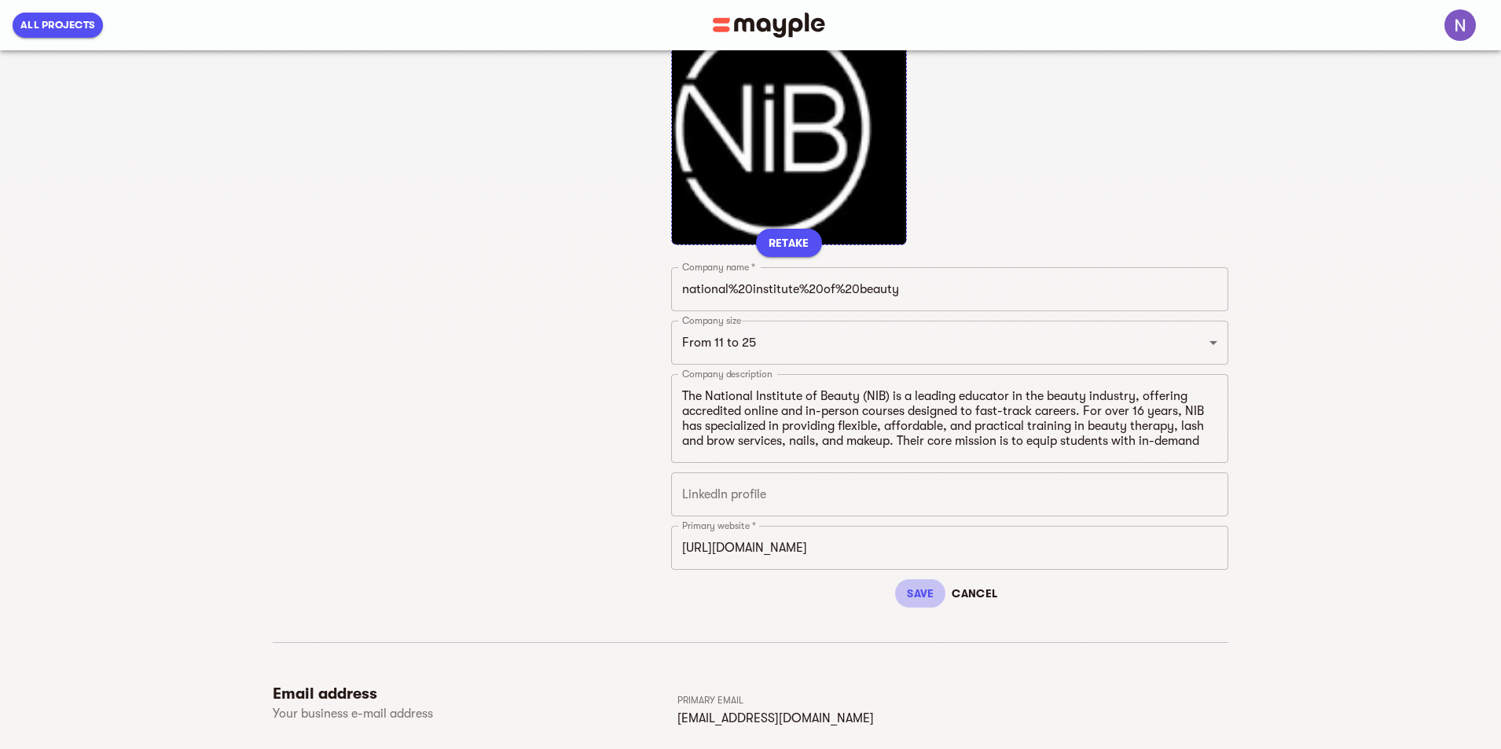
click at [939, 591] on span "Save" at bounding box center [920, 593] width 38 height 19
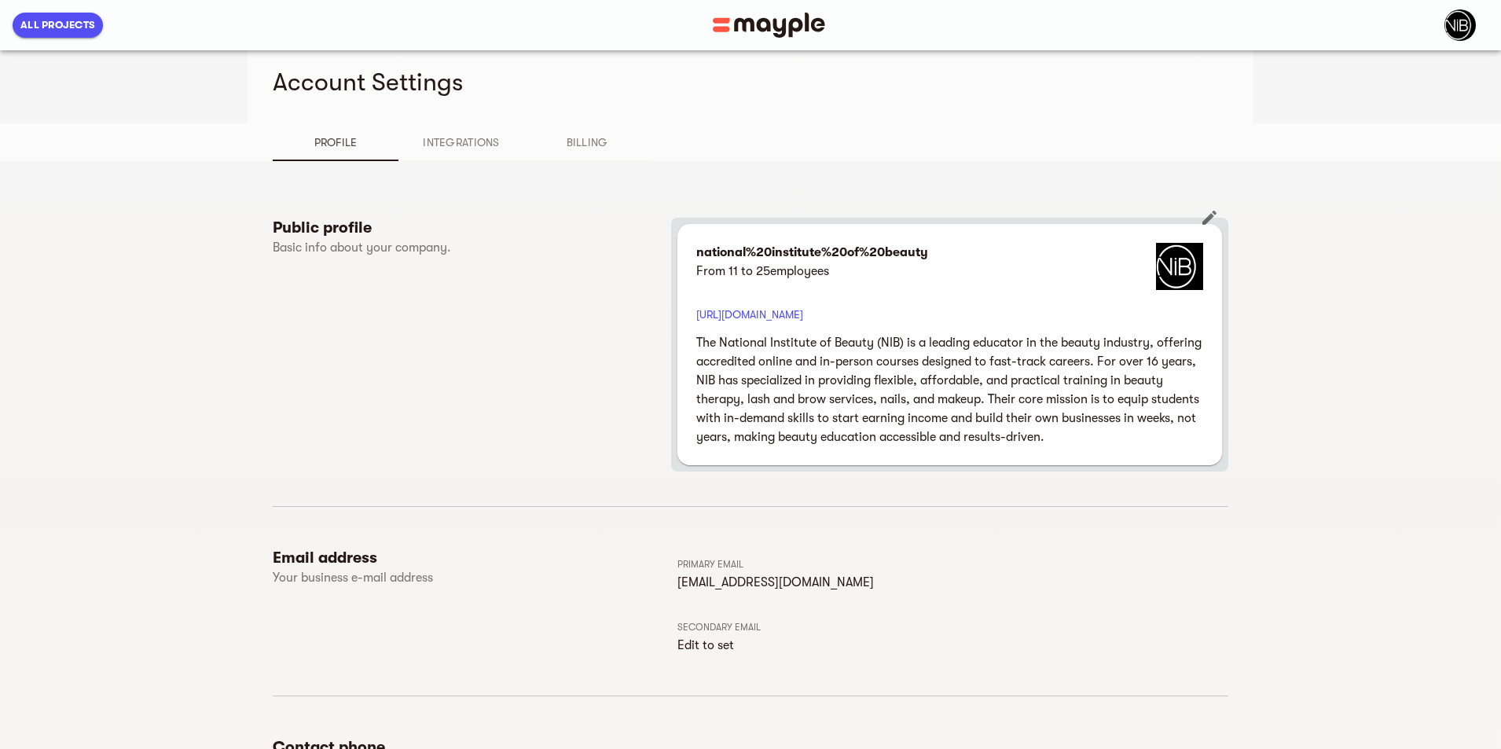
scroll to position [0, 0]
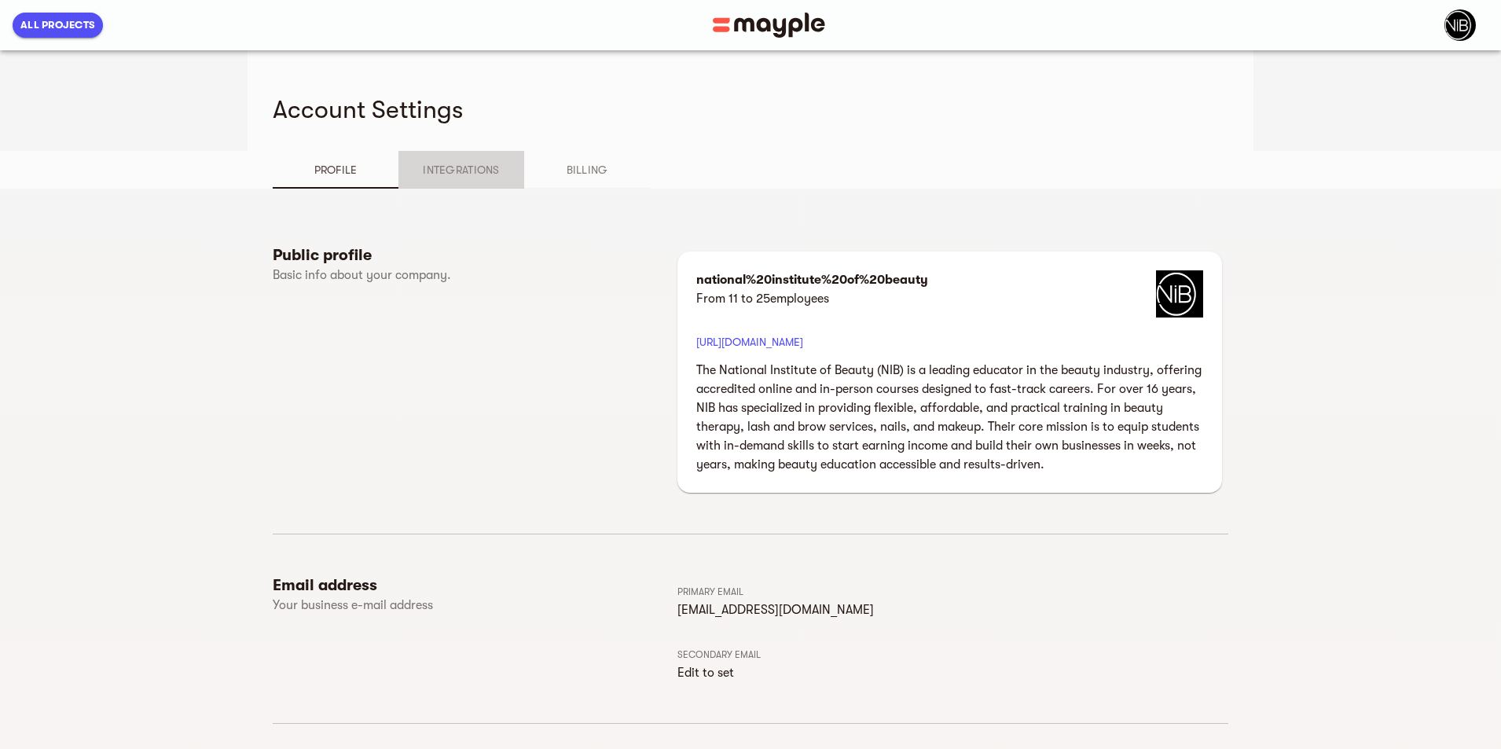
click at [408, 161] on span "Integrations" at bounding box center [461, 169] width 107 height 19
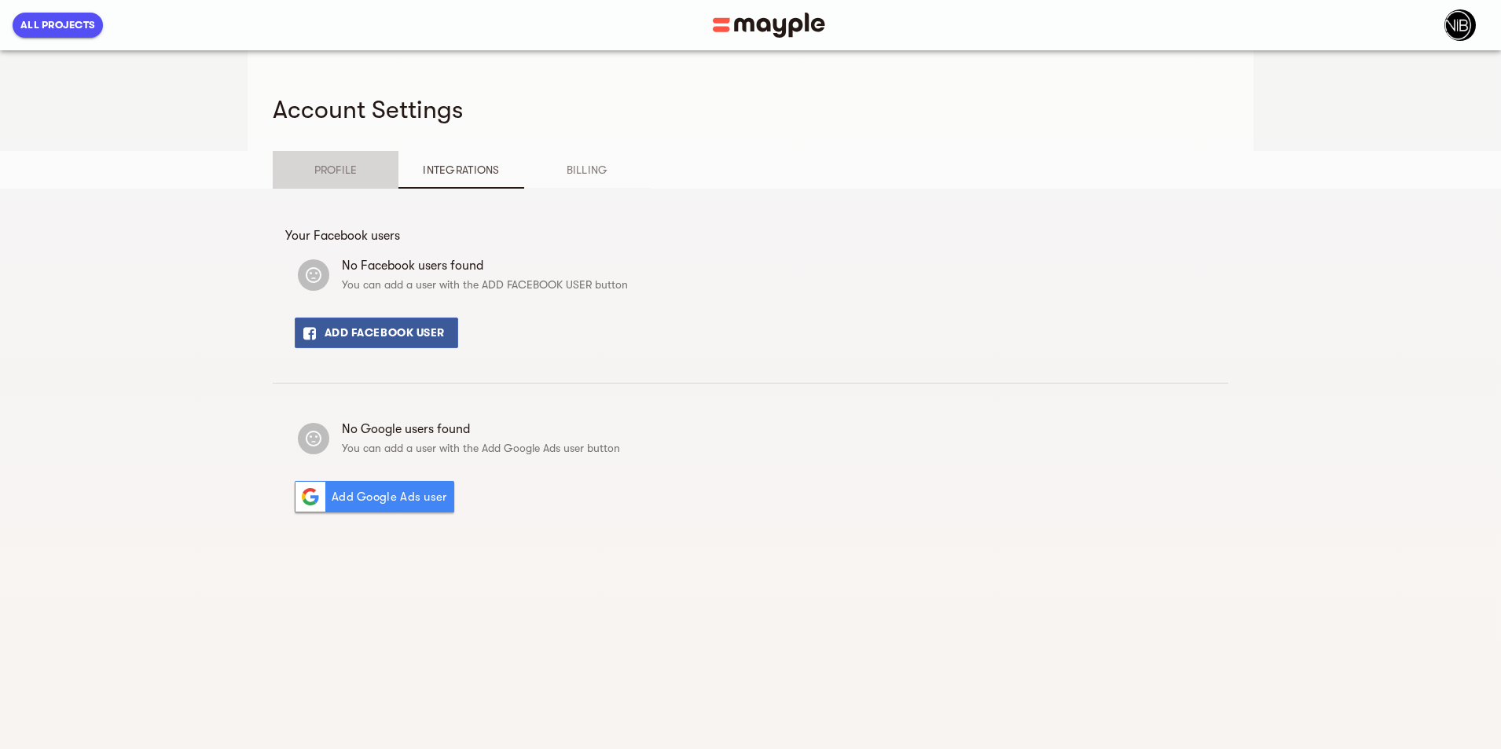
click at [273, 181] on button "Profile" at bounding box center [336, 170] width 126 height 38
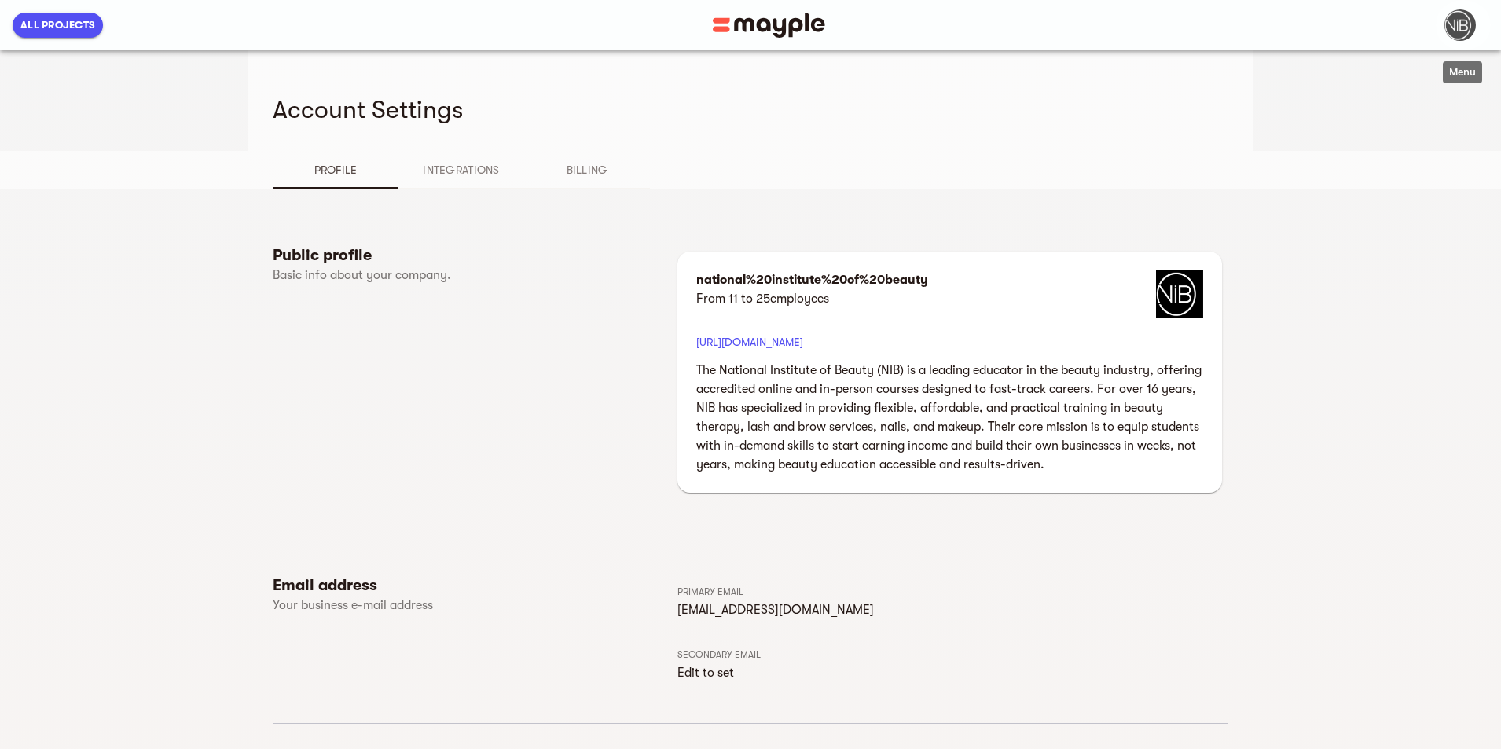
click at [1459, 26] on img "button" at bounding box center [1460, 24] width 31 height 31
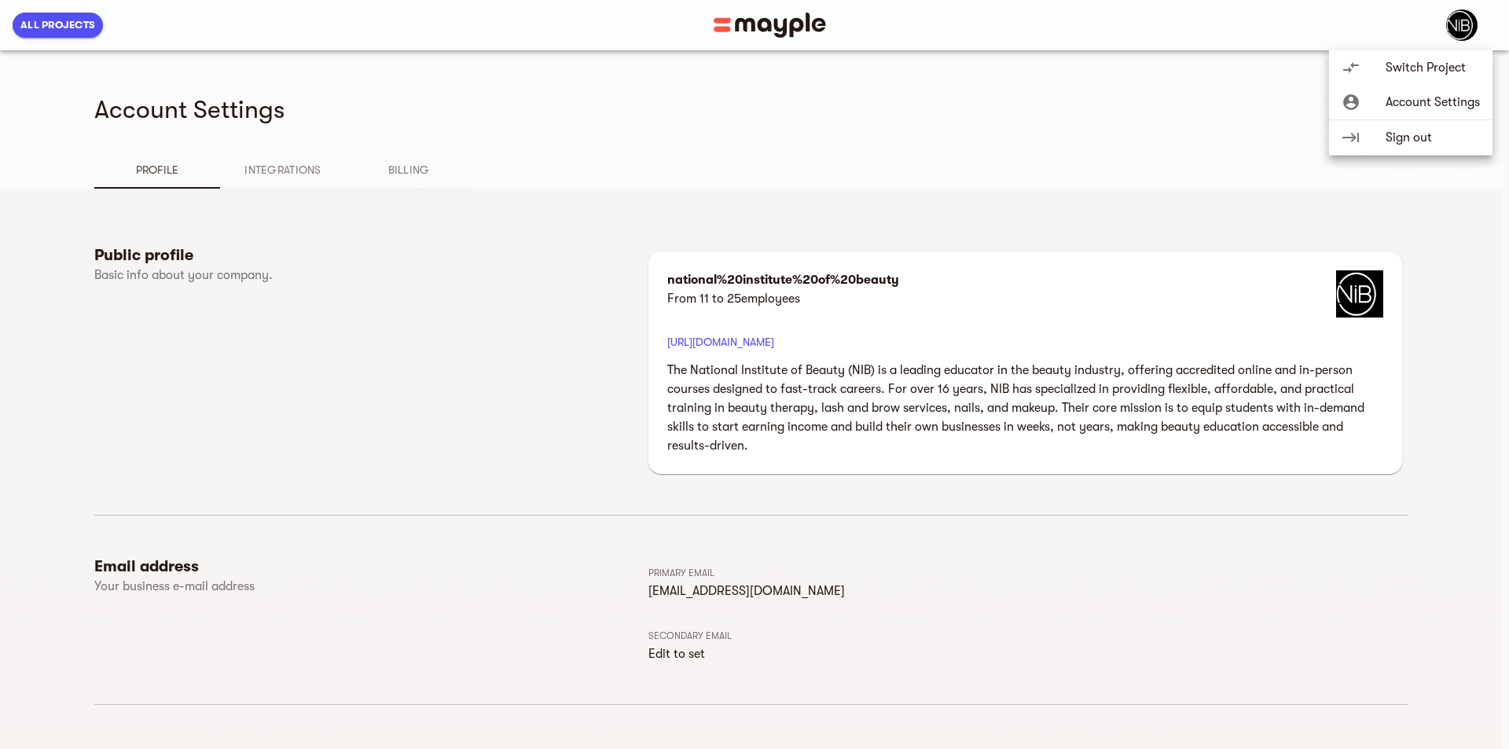
click at [1415, 70] on span "Switch Project" at bounding box center [1433, 67] width 94 height 19
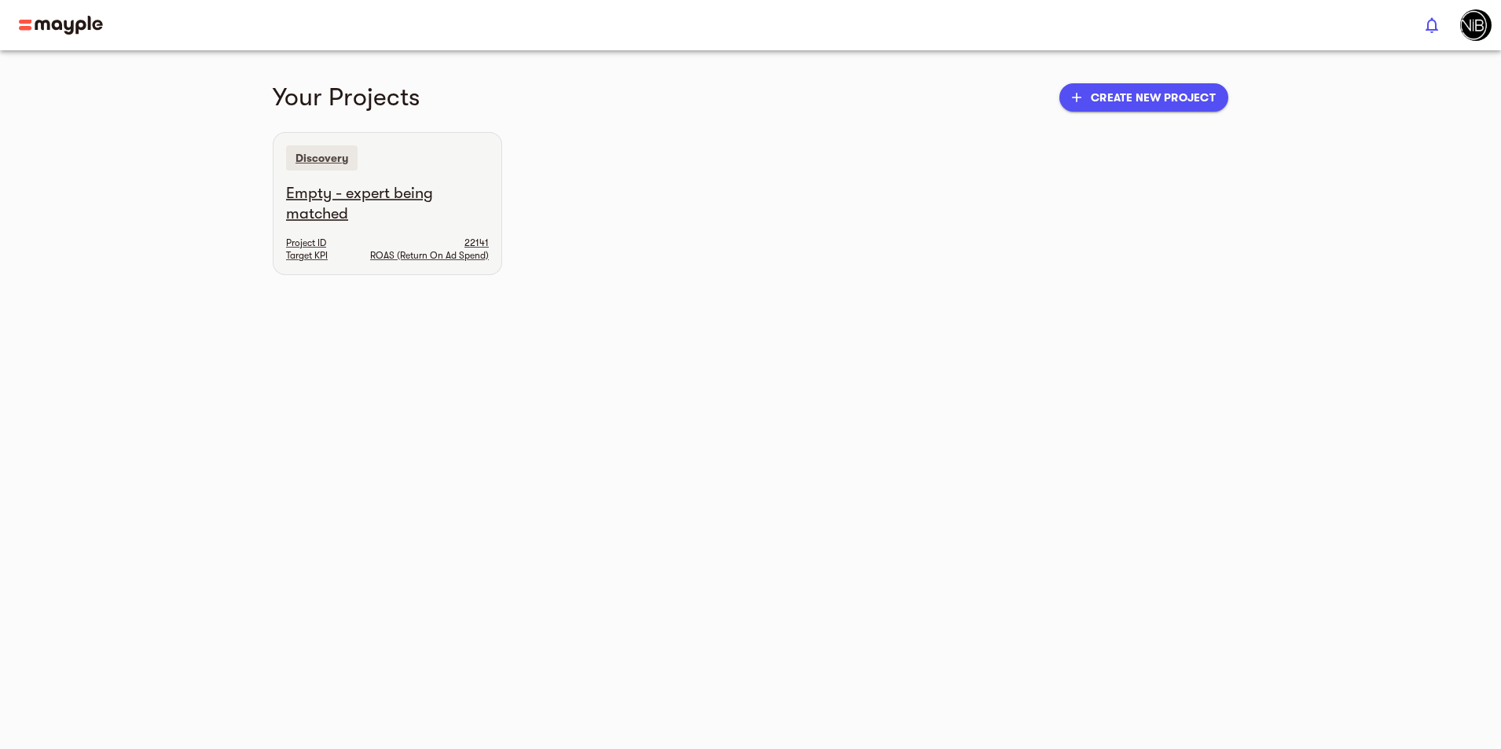
click at [286, 203] on h6 "Empty - expert being matched" at bounding box center [387, 203] width 203 height 41
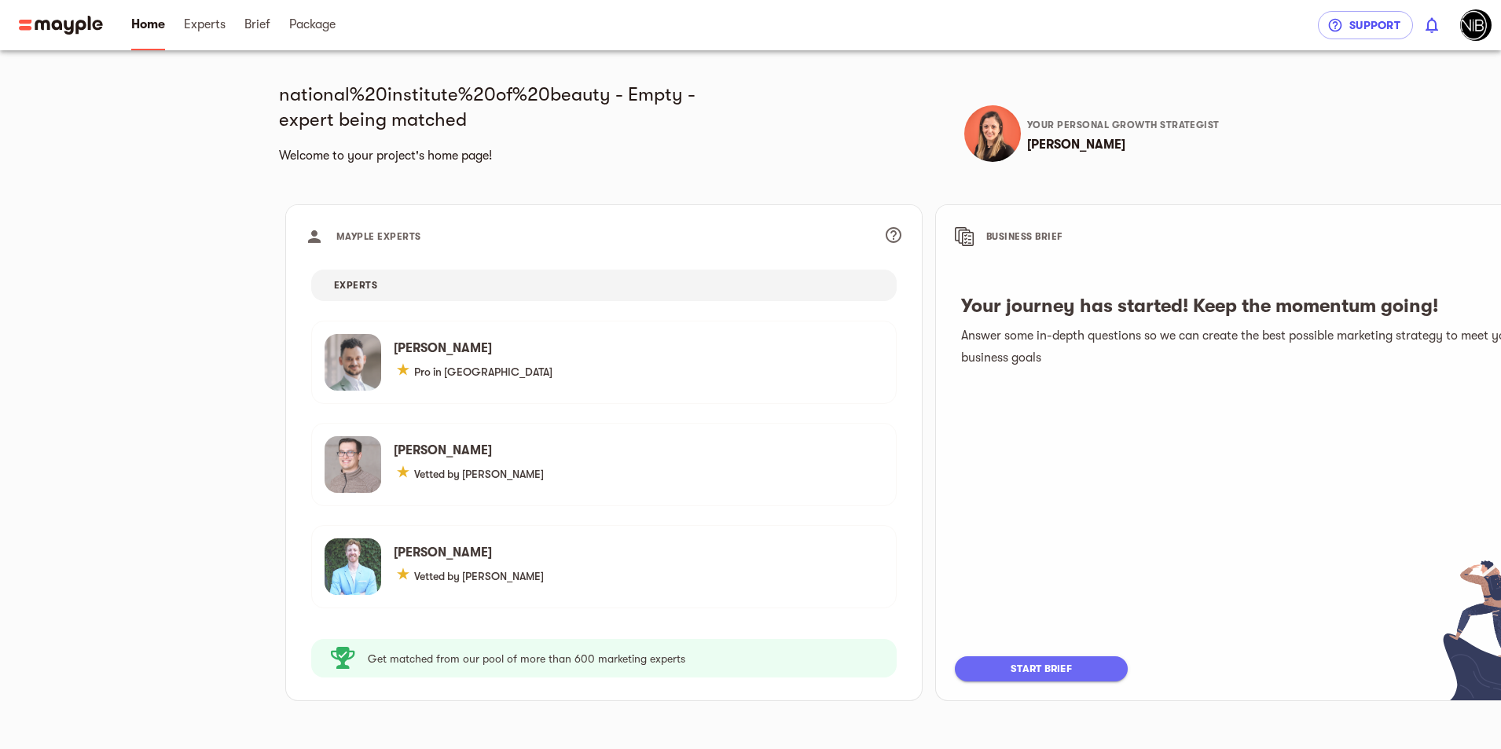
click at [59, 29] on img at bounding box center [61, 25] width 84 height 19
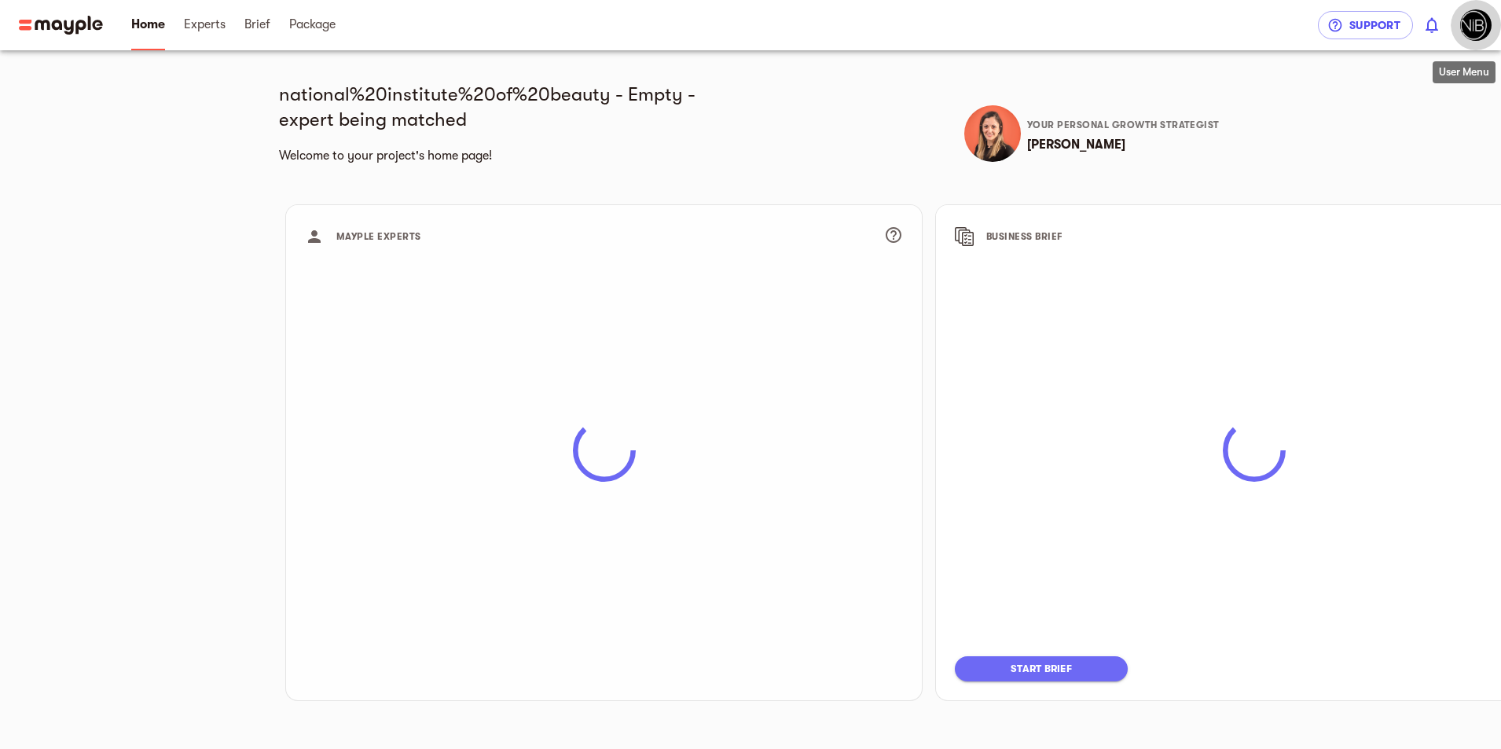
click at [1470, 24] on img "button" at bounding box center [1475, 24] width 31 height 31
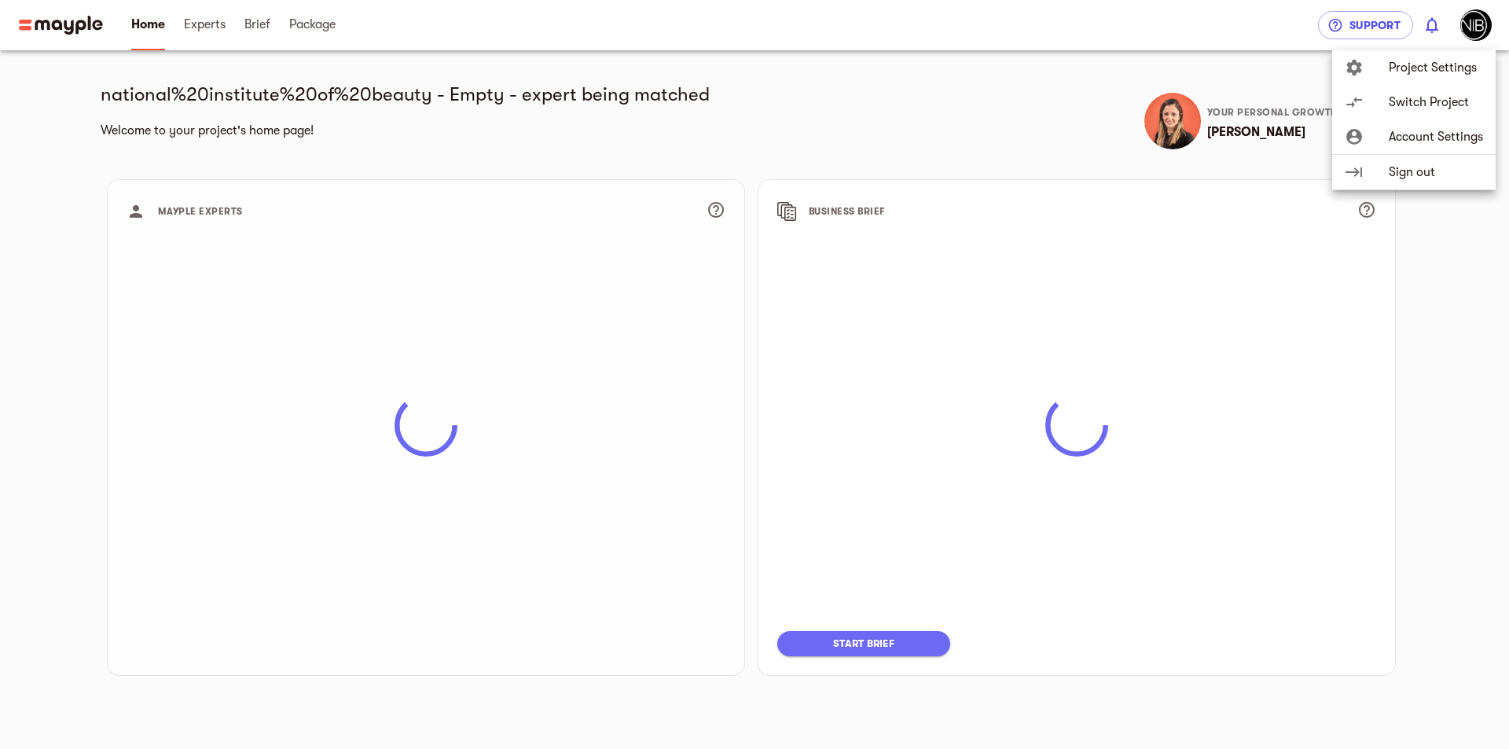
click at [1396, 131] on span "Account Settings" at bounding box center [1436, 136] width 94 height 19
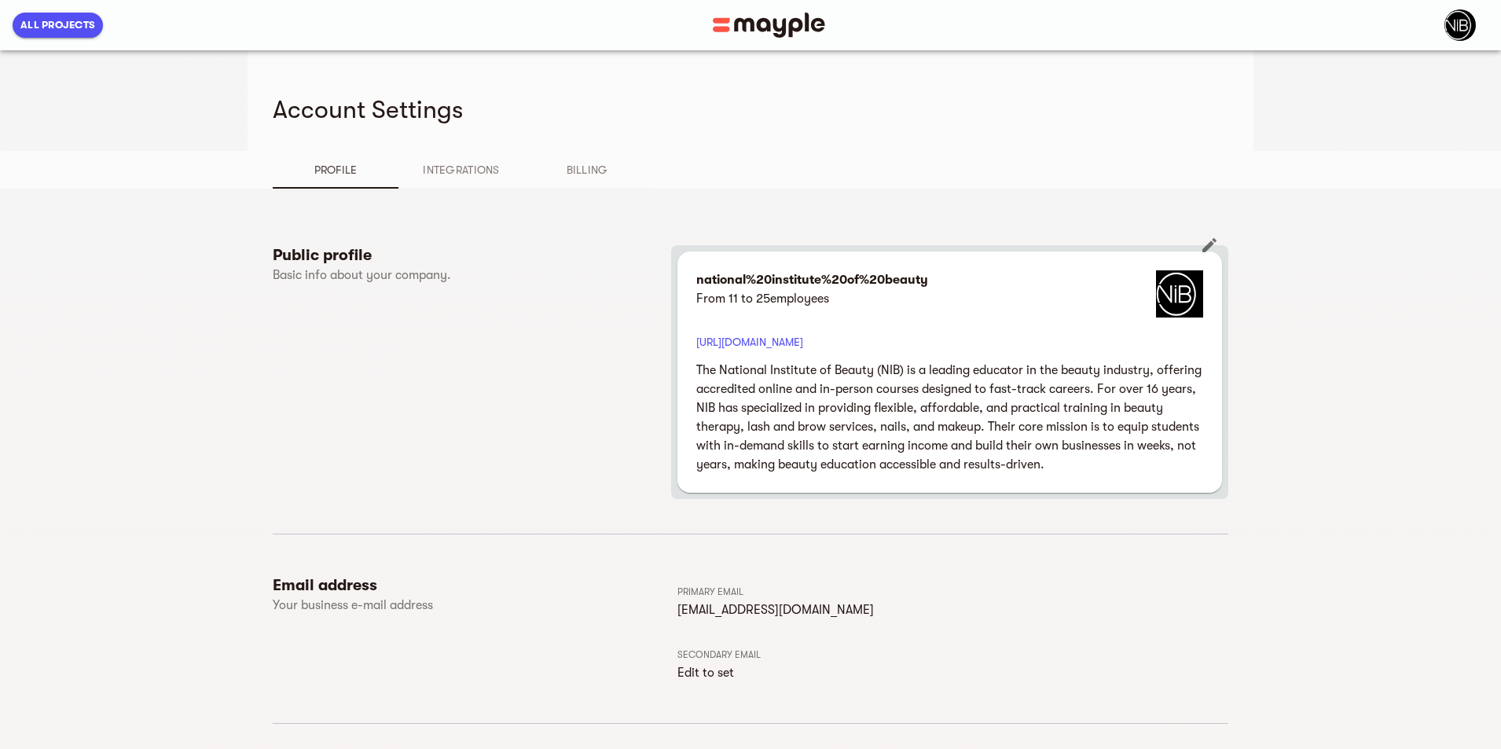
click at [791, 272] on p "national%20institute%20of%20beauty" at bounding box center [812, 279] width 232 height 19
click at [1219, 237] on icon "button" at bounding box center [1209, 245] width 19 height 19
select select "FROM_11_TO_25"
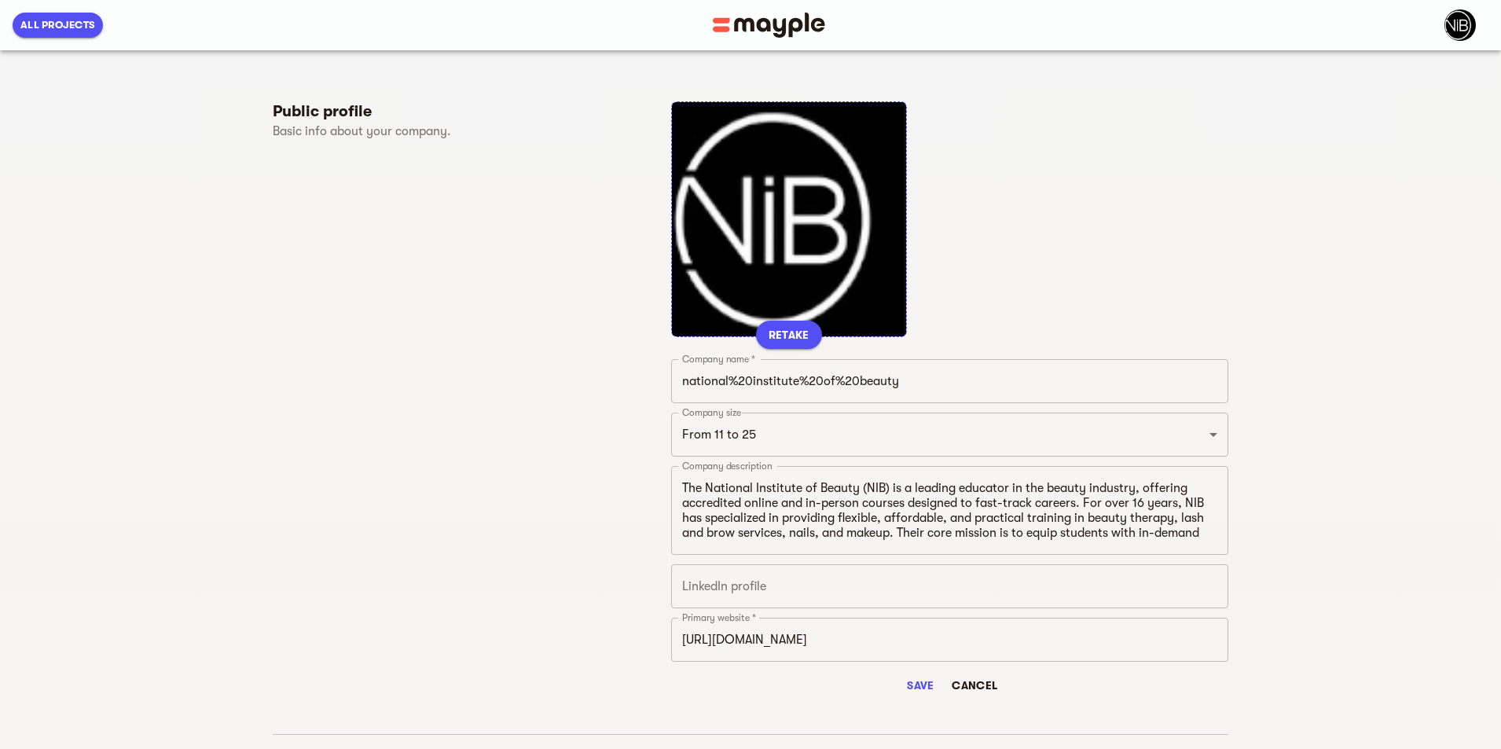
scroll to position [157, 0]
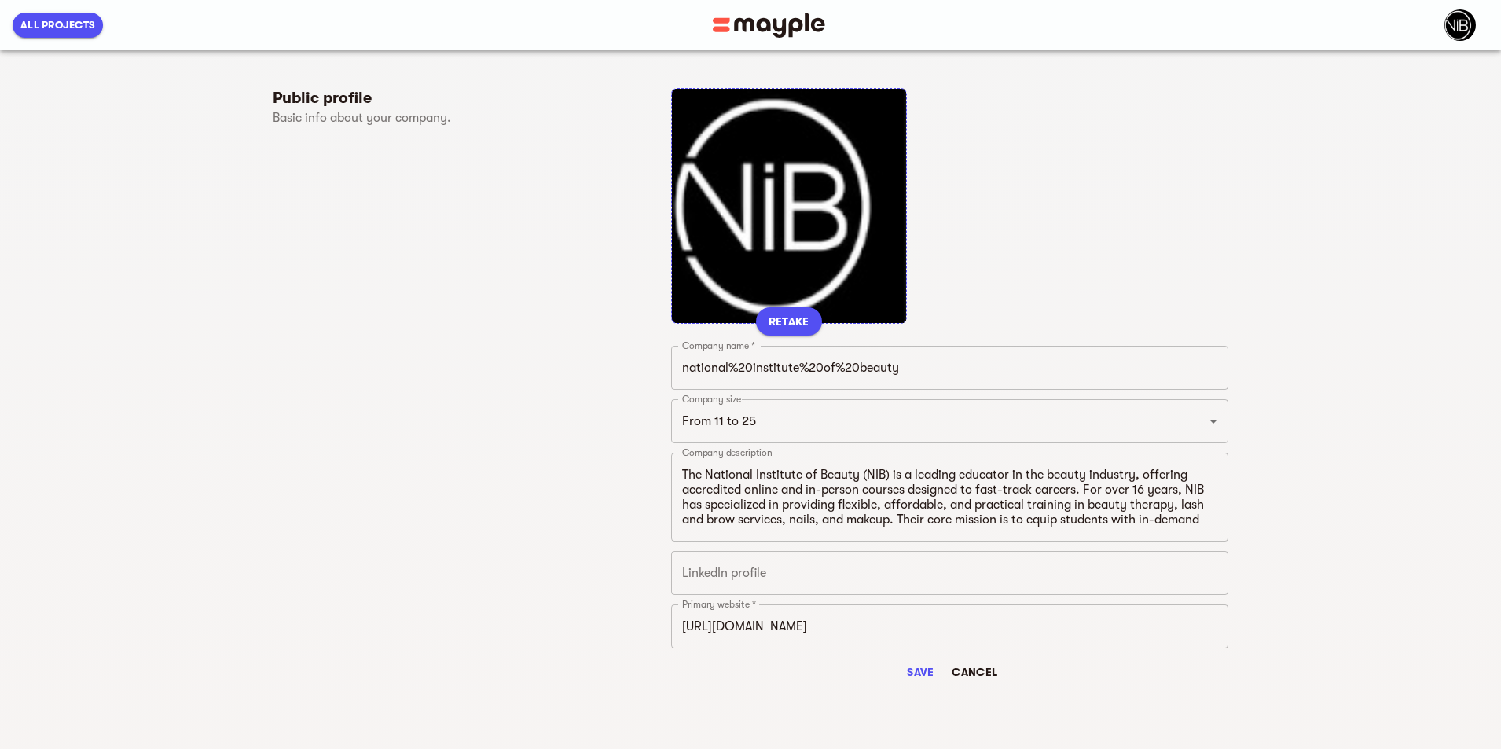
click at [811, 369] on input "national%20institute%20of%20beauty" at bounding box center [949, 368] width 557 height 44
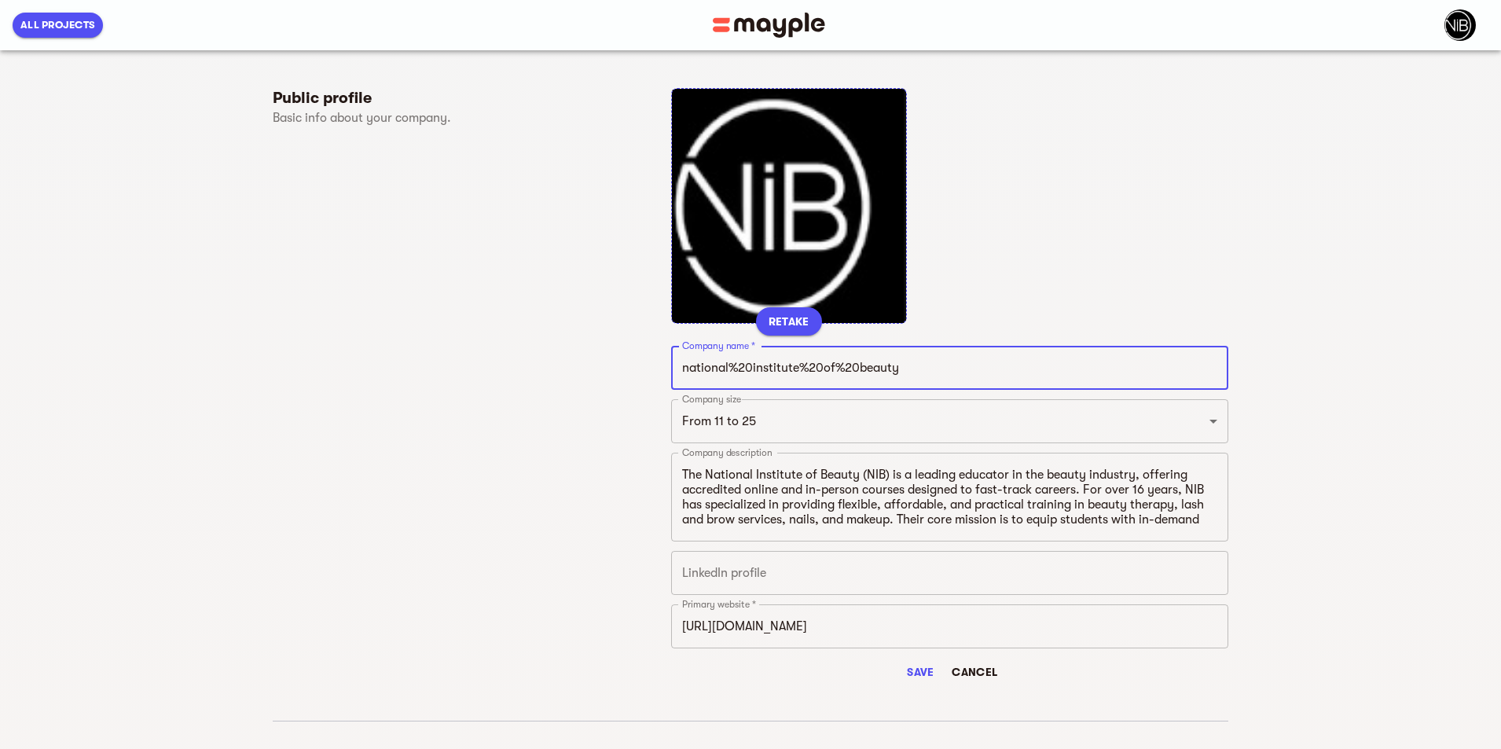
click at [811, 369] on input "national%20institute%20of%20beauty" at bounding box center [949, 368] width 557 height 44
click at [806, 375] on input "national%20institute%20of%20beauty" at bounding box center [949, 368] width 557 height 44
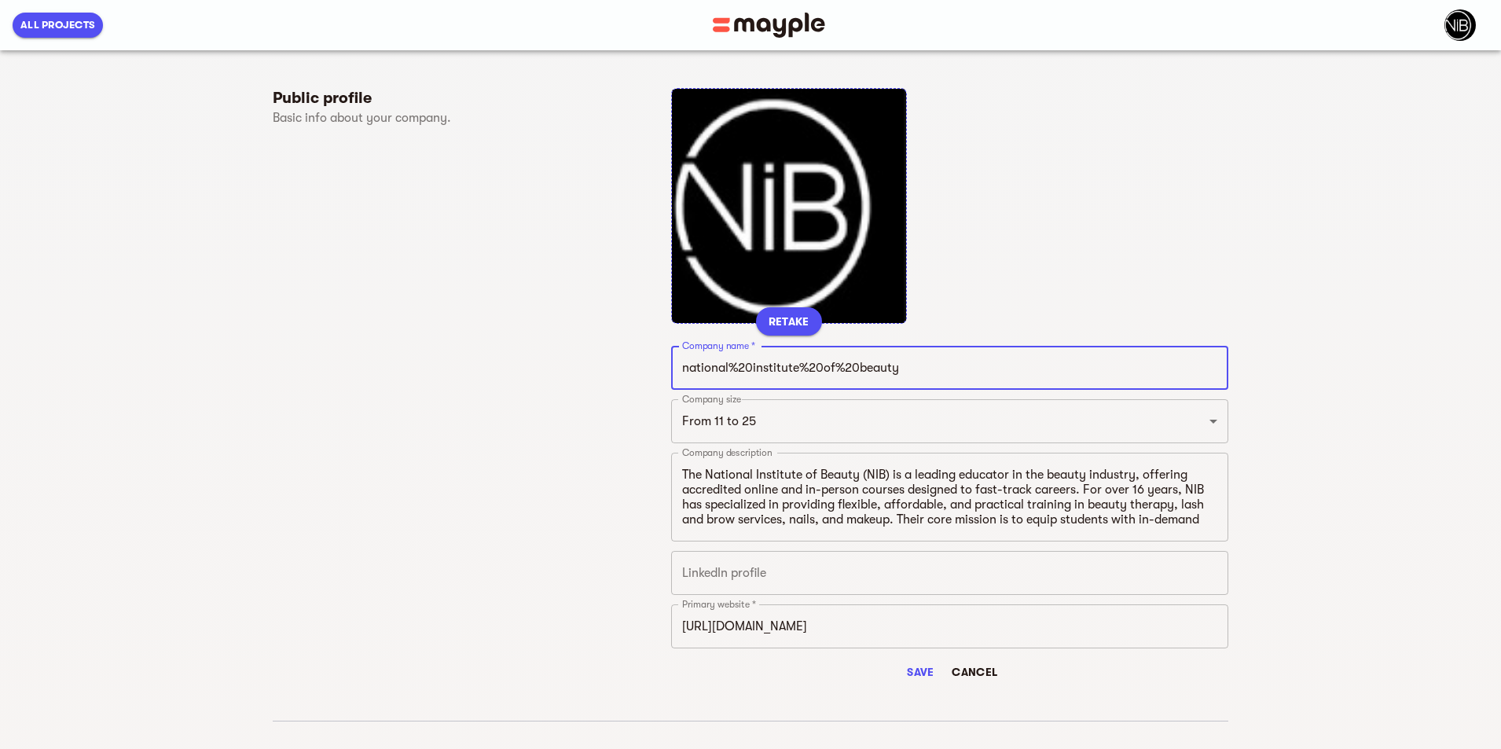
paste input "National Institute of B"
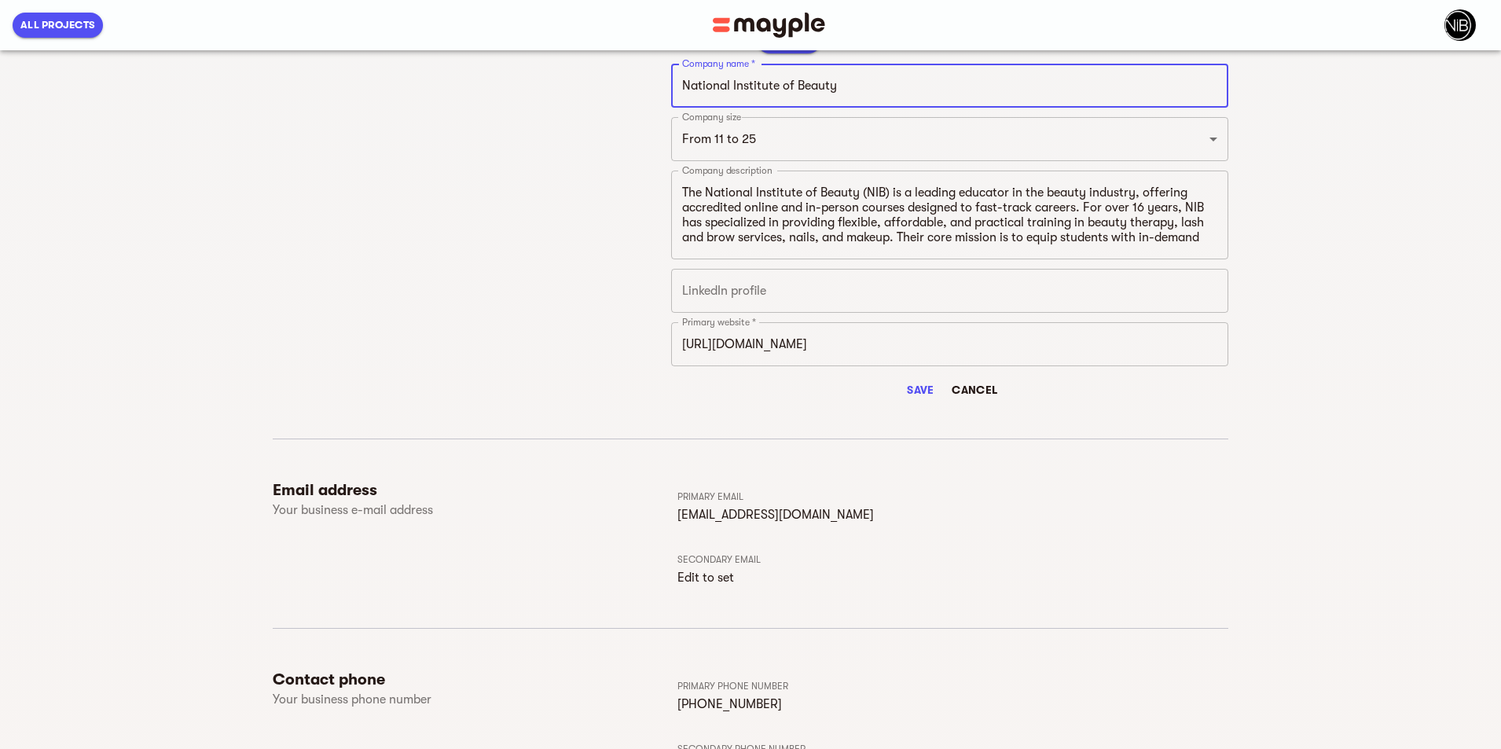
type input "National Institute of Beauty"
click at [939, 391] on span "Save" at bounding box center [920, 389] width 38 height 19
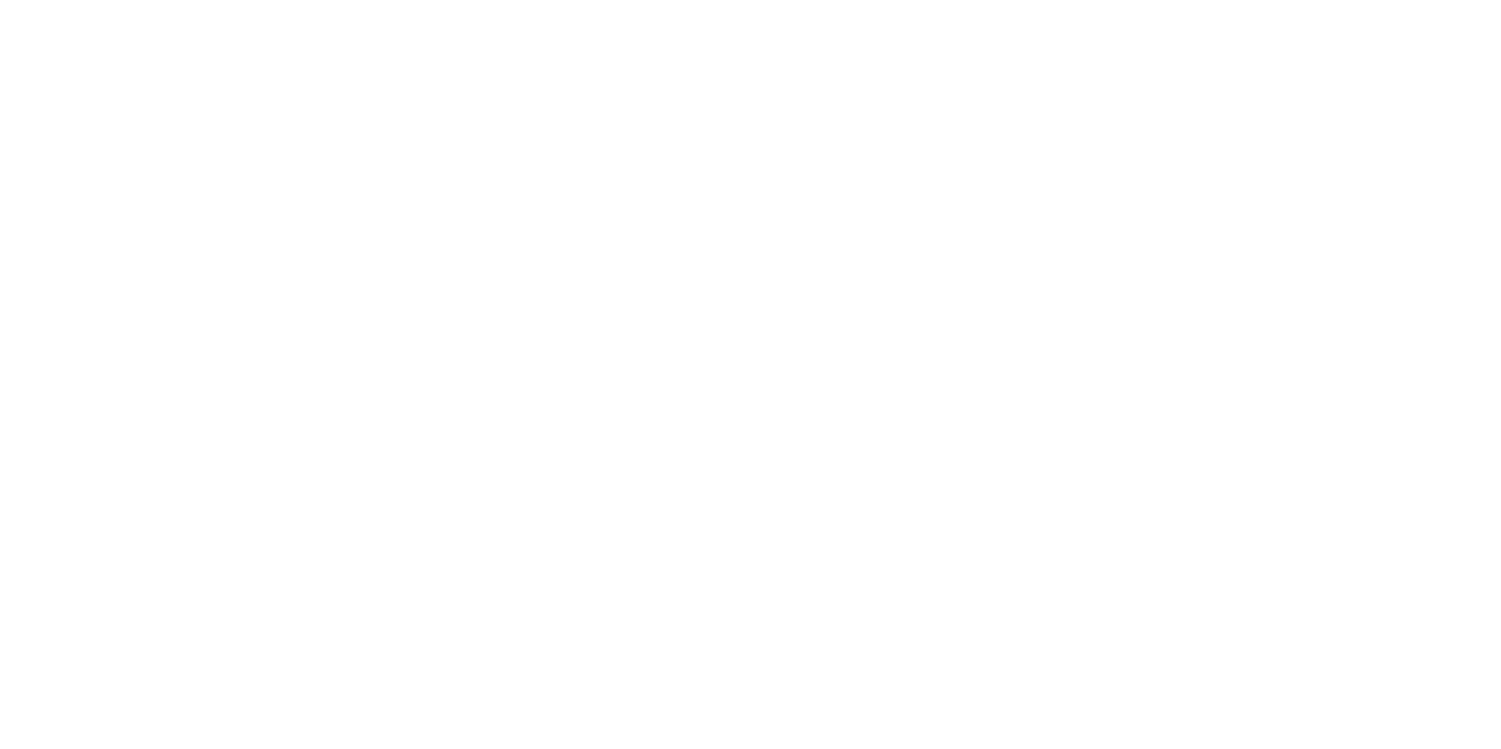
scroll to position [0, 0]
